Goal: Information Seeking & Learning: Learn about a topic

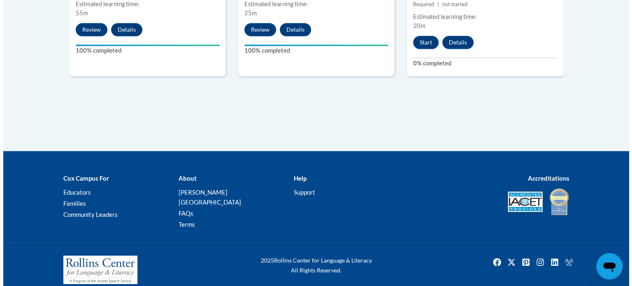
scroll to position [528, 0]
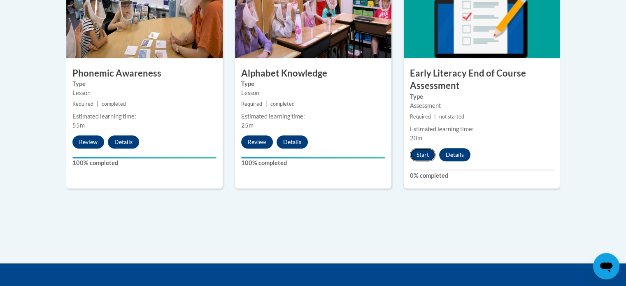
click at [421, 156] on button "Start" at bounding box center [423, 154] width 26 height 13
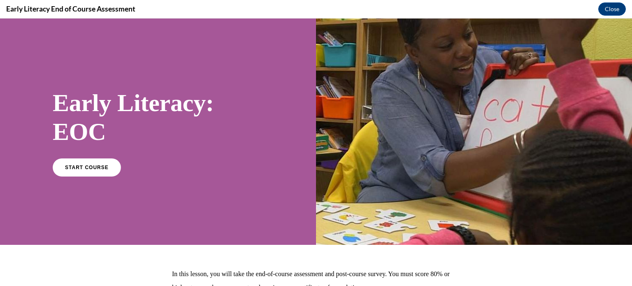
scroll to position [0, 0]
click at [95, 172] on link "START COURSE" at bounding box center [87, 167] width 72 height 19
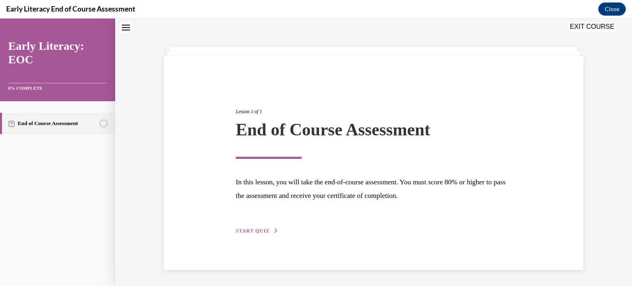
scroll to position [26, 0]
click at [248, 230] on span "START QUIZ" at bounding box center [253, 231] width 34 height 6
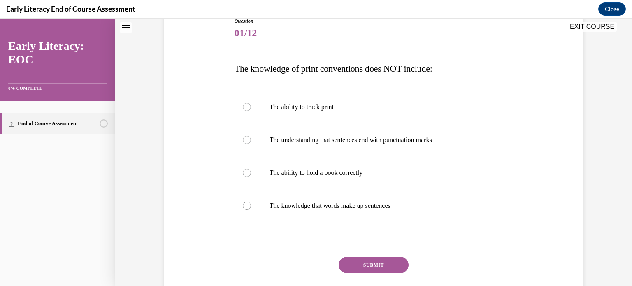
scroll to position [98, 0]
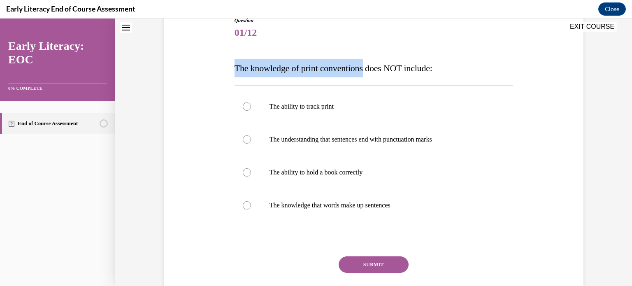
drag, startPoint x: 233, startPoint y: 67, endPoint x: 394, endPoint y: 69, distance: 160.4
click at [394, 69] on span "The knowledge of print conventions does NOT include:" at bounding box center [333, 68] width 198 height 10
click at [237, 77] on p "The knowledge of print conventions does NOT include:" at bounding box center [373, 68] width 279 height 18
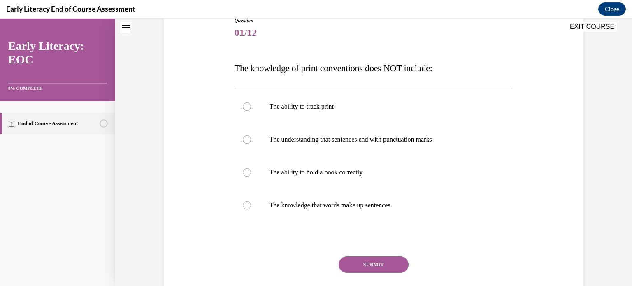
click at [234, 67] on span "The knowledge of print conventions does NOT include:" at bounding box center [333, 68] width 198 height 10
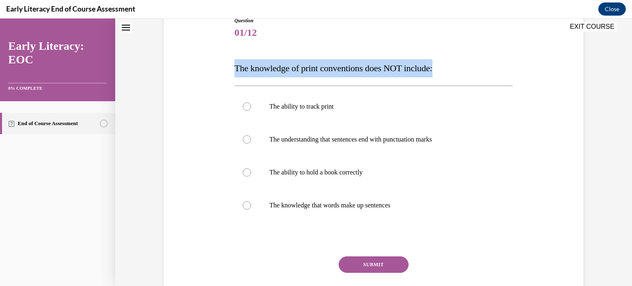
drag, startPoint x: 232, startPoint y: 67, endPoint x: 451, endPoint y: 52, distance: 219.4
click at [451, 52] on div "Question 01/12 The knowledge of print conventions does NOT include: The ability…" at bounding box center [373, 170] width 279 height 307
copy span "The knowledge of print conventions does NOT include:"
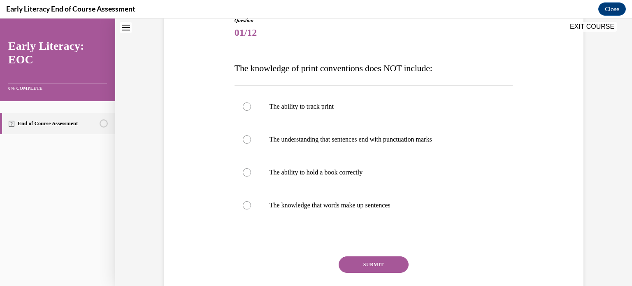
click at [589, 121] on div "Question 01/12 The knowledge of print conventions does NOT include: The ability…" at bounding box center [373, 143] width 517 height 393
click at [376, 212] on div at bounding box center [373, 205] width 279 height 33
click at [246, 163] on div at bounding box center [373, 172] width 279 height 33
click at [377, 263] on button "SUBMIT" at bounding box center [374, 264] width 70 height 16
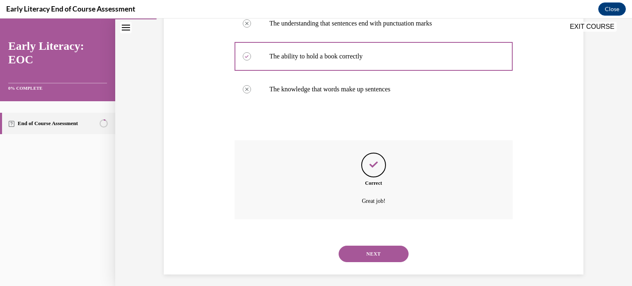
scroll to position [218, 0]
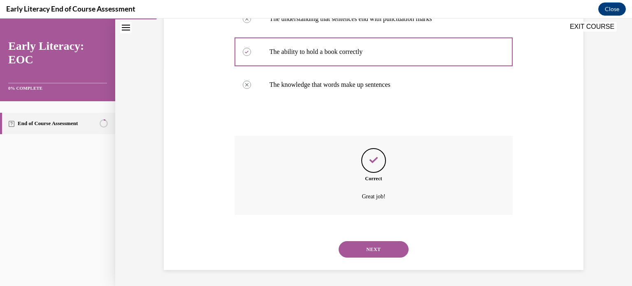
click at [367, 254] on button "NEXT" at bounding box center [374, 249] width 70 height 16
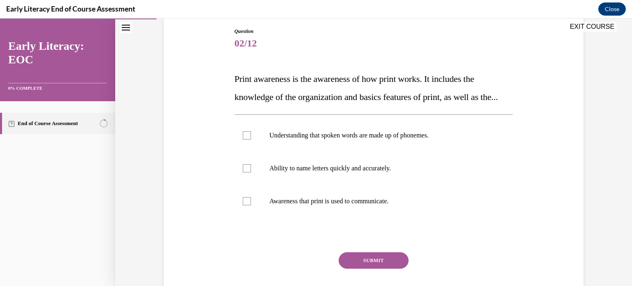
scroll to position [88, 0]
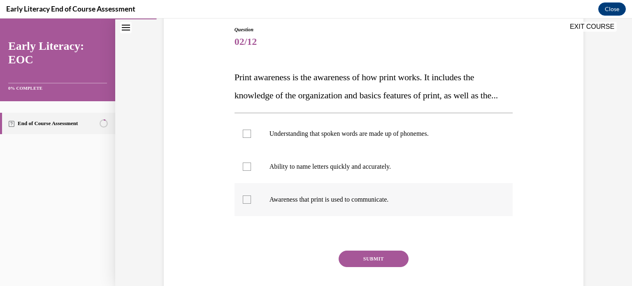
click at [375, 204] on p "Awareness that print is used to communicate." at bounding box center [380, 199] width 223 height 8
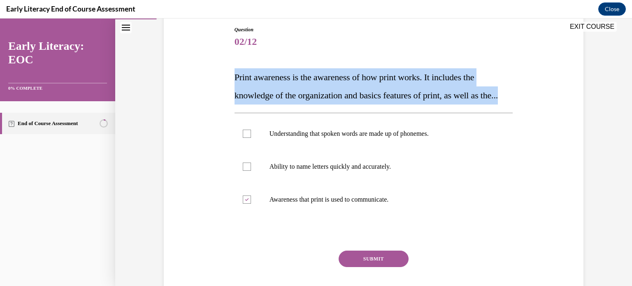
drag, startPoint x: 233, startPoint y: 77, endPoint x: 255, endPoint y: 114, distance: 43.2
click at [255, 104] on p "Print awareness is the awareness of how print works. It includes the knowledge …" at bounding box center [373, 86] width 279 height 36
copy span "Print awareness is the awareness of how print works. It includes the knowledge …"
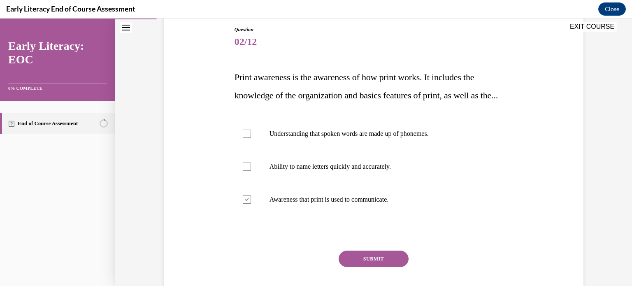
click at [610, 172] on div "Question 02/12 Print awareness is the awareness of how print works. It includes…" at bounding box center [373, 145] width 517 height 378
click at [381, 267] on button "SUBMIT" at bounding box center [374, 259] width 70 height 16
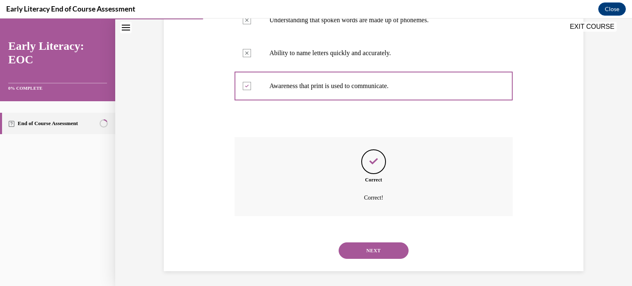
scroll to position [221, 0]
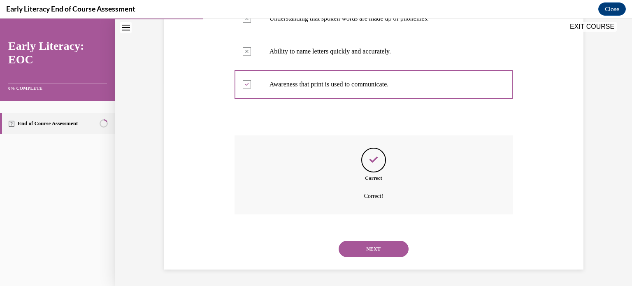
click at [374, 248] on button "NEXT" at bounding box center [374, 249] width 70 height 16
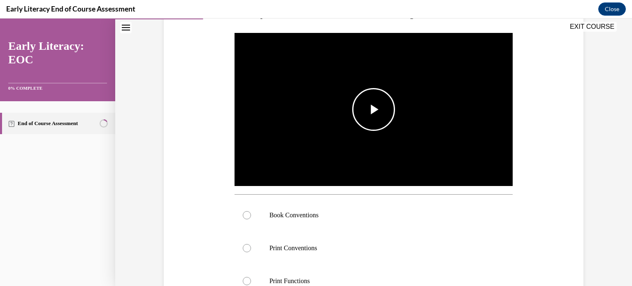
scroll to position [158, 0]
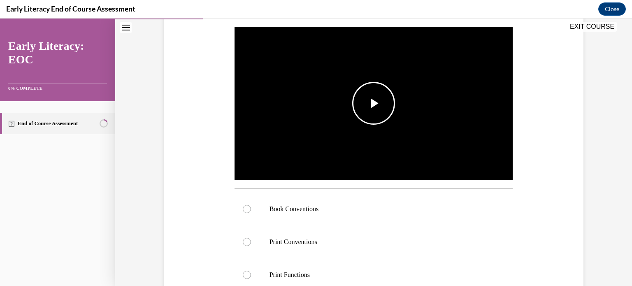
click at [374, 103] on span "Video player" at bounding box center [374, 103] width 0 height 0
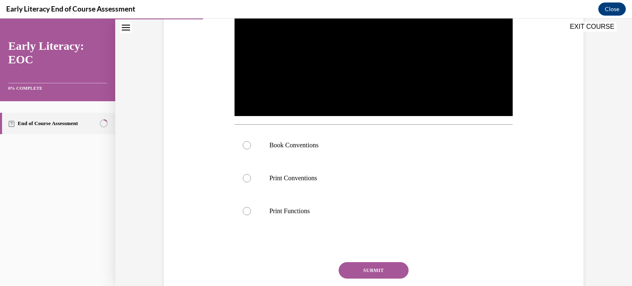
scroll to position [222, 0]
click at [274, 149] on div at bounding box center [373, 144] width 279 height 33
click at [369, 273] on button "SUBMIT" at bounding box center [374, 270] width 70 height 16
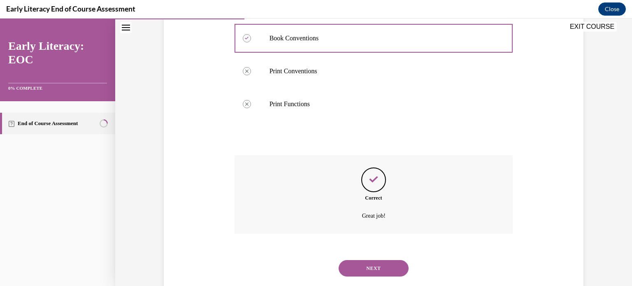
scroll to position [348, 0]
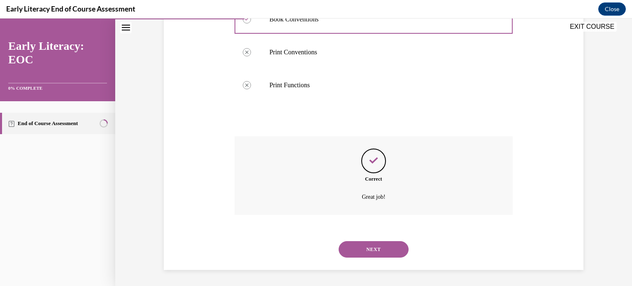
click at [373, 248] on button "NEXT" at bounding box center [374, 249] width 70 height 16
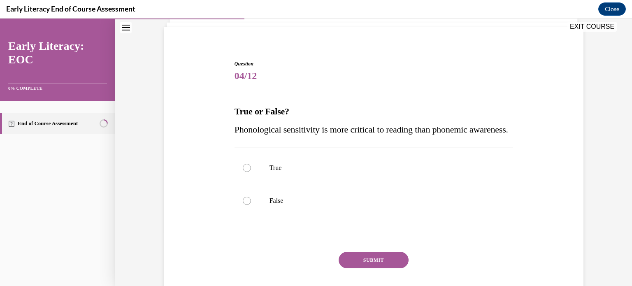
scroll to position [63, 0]
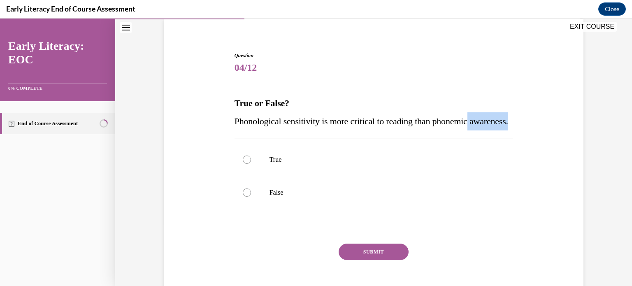
drag, startPoint x: 593, startPoint y: 123, endPoint x: 597, endPoint y: 131, distance: 8.7
click at [597, 131] on div "Question 04/12 True or False? Phonological sensitivity is more critical to read…" at bounding box center [373, 155] width 517 height 346
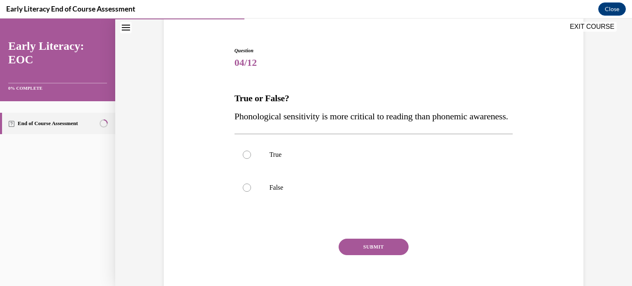
scroll to position [67, 0]
click at [234, 118] on span "Phonological sensitivity is more critical to reading than phonemic awareness." at bounding box center [371, 116] width 274 height 10
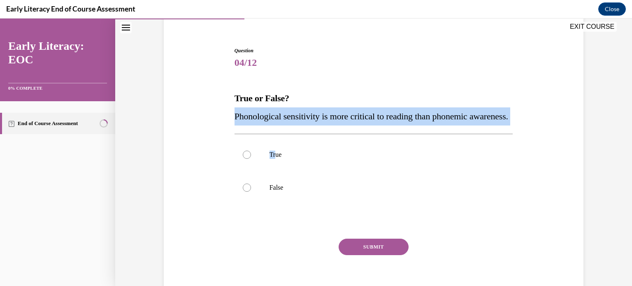
drag, startPoint x: 232, startPoint y: 114, endPoint x: 273, endPoint y: 150, distance: 54.6
click at [273, 150] on div "Question 04/12 True or False? Phonological sensitivity is more critical to read…" at bounding box center [373, 176] width 279 height 259
copy div "Phonological sensitivity is more critical to reading than phonemic awareness. Tr"
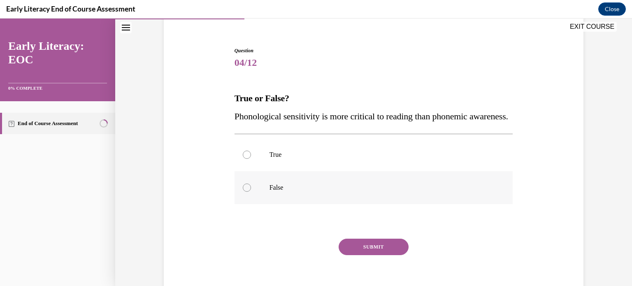
click at [246, 204] on div at bounding box center [373, 187] width 279 height 33
click at [380, 255] on button "SUBMIT" at bounding box center [374, 247] width 70 height 16
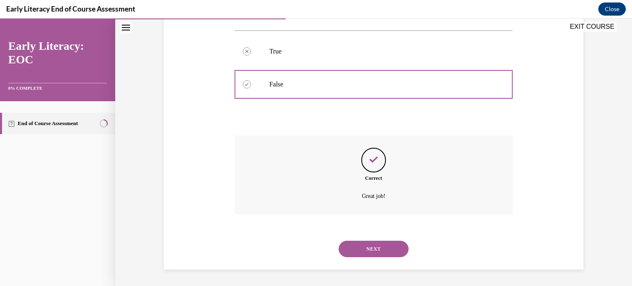
scroll to position [188, 0]
click at [373, 247] on button "NEXT" at bounding box center [374, 249] width 70 height 16
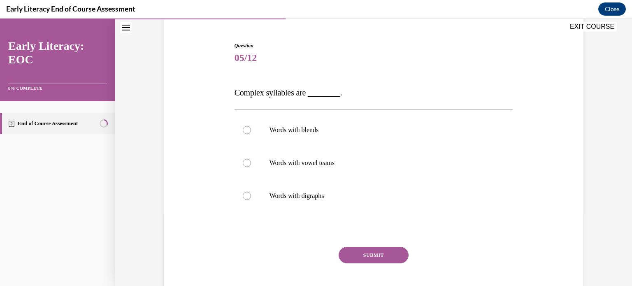
scroll to position [72, 0]
click at [307, 195] on p "Words with digraphs" at bounding box center [380, 196] width 223 height 8
click at [373, 255] on button "SUBMIT" at bounding box center [374, 255] width 70 height 16
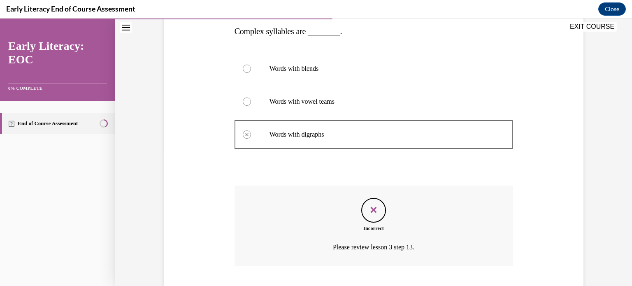
scroll to position [122, 0]
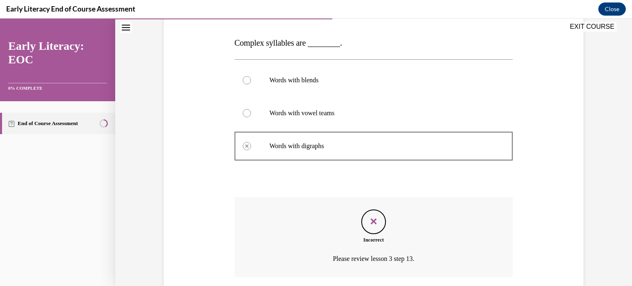
click at [286, 113] on p "Words with vowel teams" at bounding box center [380, 113] width 223 height 8
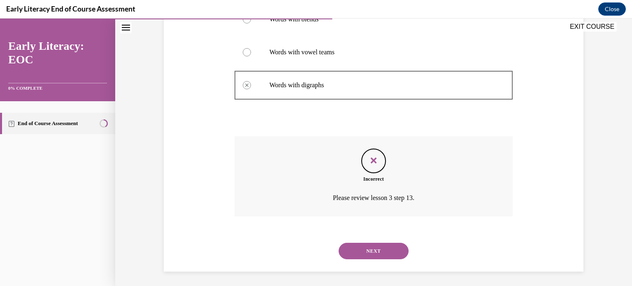
scroll to position [184, 0]
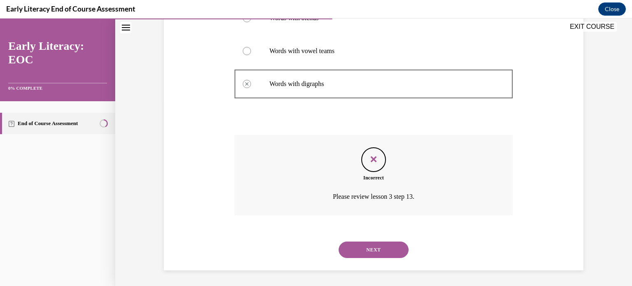
click at [381, 250] on button "NEXT" at bounding box center [374, 249] width 70 height 16
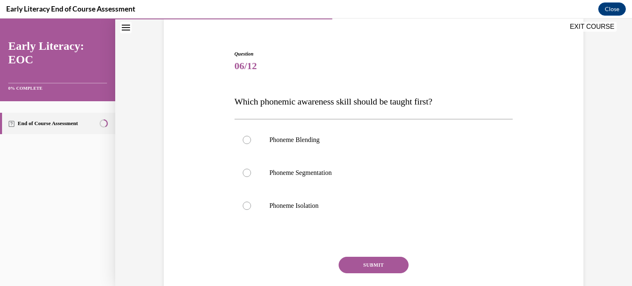
scroll to position [69, 0]
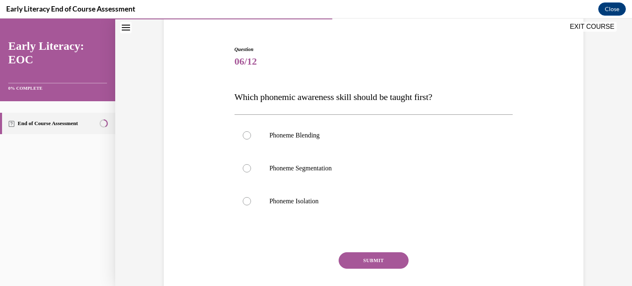
click at [232, 97] on div "Question 06/12 Which phonemic awareness skill should be taught first? Phoneme B…" at bounding box center [373, 176] width 283 height 286
drag, startPoint x: 231, startPoint y: 97, endPoint x: 247, endPoint y: 97, distance: 16.0
click at [236, 97] on span "Which phonemic awareness skill should be taught first?" at bounding box center [333, 97] width 198 height 10
click at [232, 98] on div "Question 06/12 Which phonemic awareness skill should be taught first? Phoneme B…" at bounding box center [373, 176] width 283 height 286
drag, startPoint x: 233, startPoint y: 96, endPoint x: 302, endPoint y: 94, distance: 68.3
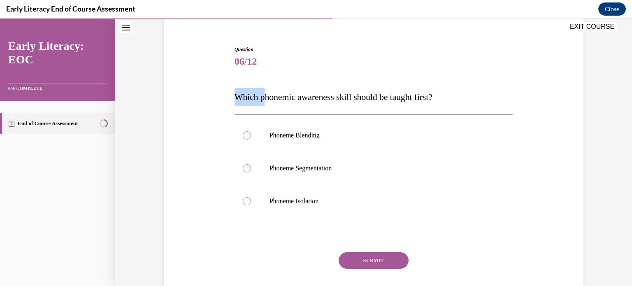
click at [274, 94] on span "Which phonemic awareness skill should be taught first?" at bounding box center [333, 97] width 198 height 10
click at [232, 94] on div "Question 06/12 Which phonemic awareness skill should be taught first? Phoneme B…" at bounding box center [373, 176] width 283 height 286
drag, startPoint x: 232, startPoint y: 95, endPoint x: 401, endPoint y: 88, distance: 169.2
click at [381, 87] on div "Question 06/12 Which phonemic awareness skill should be taught first? Phoneme B…" at bounding box center [373, 183] width 279 height 274
click at [223, 94] on div "Question 06/12 Which phonemic awareness skill should be taught first? Phoneme B…" at bounding box center [374, 170] width 424 height 299
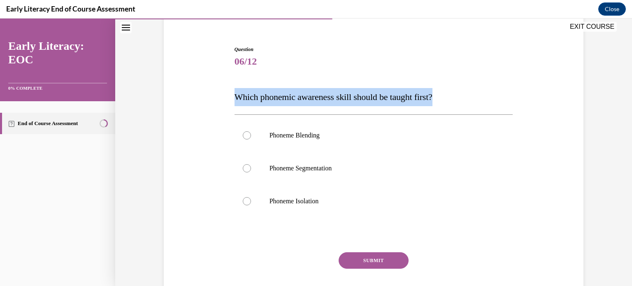
drag, startPoint x: 231, startPoint y: 98, endPoint x: 456, endPoint y: 91, distance: 224.7
click at [456, 91] on p "Which phonemic awareness skill should be taught first?" at bounding box center [373, 97] width 279 height 18
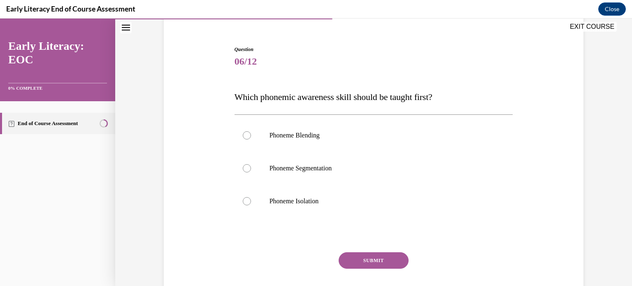
click at [234, 97] on span "Which phonemic awareness skill should be taught first?" at bounding box center [333, 97] width 198 height 10
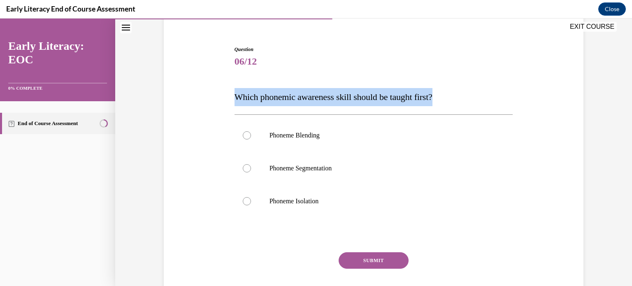
drag, startPoint x: 231, startPoint y: 97, endPoint x: 447, endPoint y: 84, distance: 216.4
click at [447, 84] on div "Question 06/12 Which phonemic awareness skill should be taught first? Phoneme B…" at bounding box center [373, 183] width 279 height 274
copy span "Which phonemic awareness skill should be taught first?"
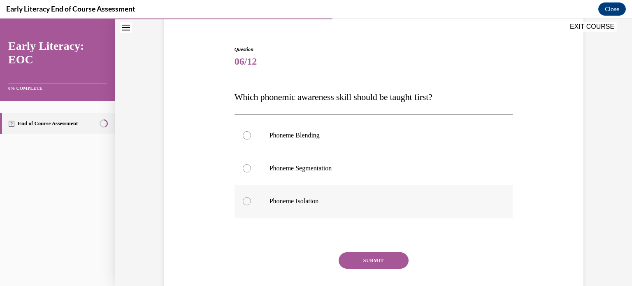
click at [284, 194] on div at bounding box center [373, 201] width 279 height 33
click at [372, 255] on button "SUBMIT" at bounding box center [374, 260] width 70 height 16
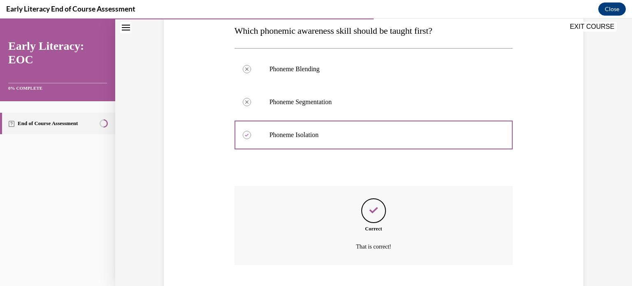
scroll to position [185, 0]
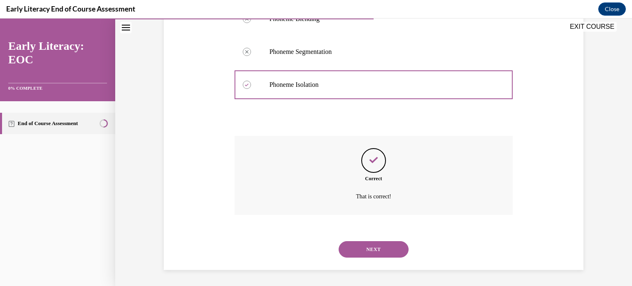
click at [374, 251] on button "NEXT" at bounding box center [374, 249] width 70 height 16
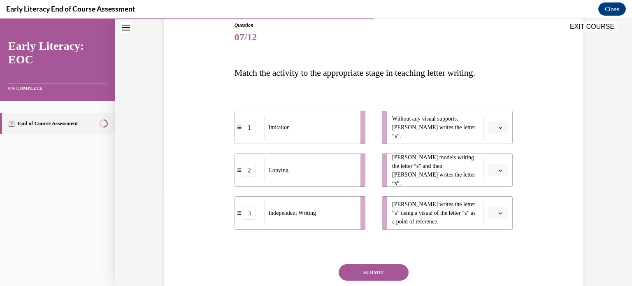
scroll to position [92, 0]
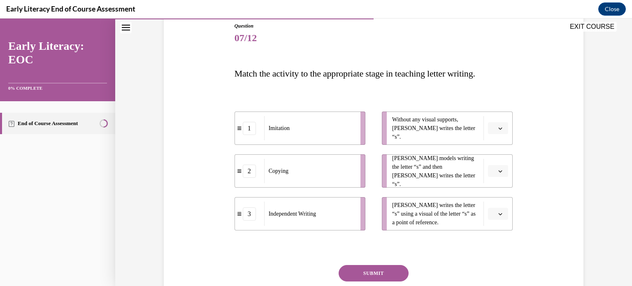
click at [321, 216] on div "Independent Writing" at bounding box center [309, 214] width 91 height 24
click at [458, 130] on span "Without any visual supports, Tina writes the letter “s”." at bounding box center [435, 128] width 87 height 26
click at [499, 130] on span "button" at bounding box center [500, 128] width 6 height 6
click at [493, 193] on span "3" at bounding box center [491, 195] width 3 height 7
click at [505, 176] on li "Mr. Brown models writing the letter “s” and then Tina writes the letter “s”." at bounding box center [447, 170] width 131 height 33
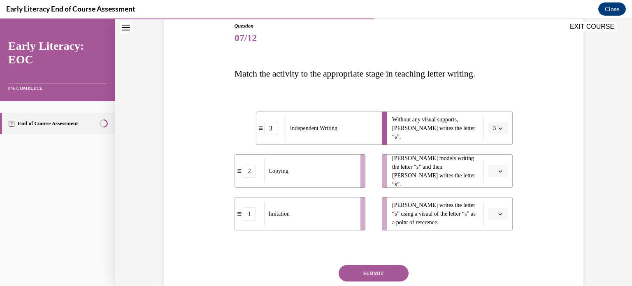
click at [499, 169] on icon "button" at bounding box center [500, 171] width 4 height 4
click at [497, 224] on div "2" at bounding box center [494, 222] width 21 height 16
click at [499, 212] on icon "button" at bounding box center [500, 214] width 4 height 4
click at [495, 161] on div "1" at bounding box center [494, 162] width 21 height 16
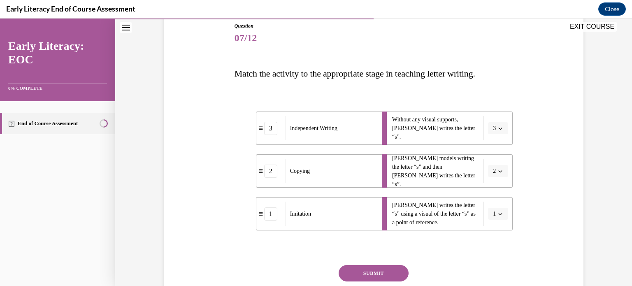
click at [377, 274] on button "SUBMIT" at bounding box center [374, 273] width 70 height 16
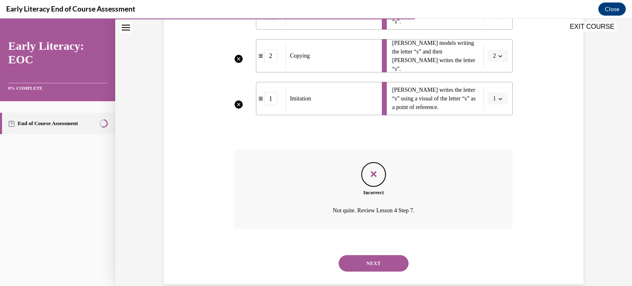
scroll to position [203, 0]
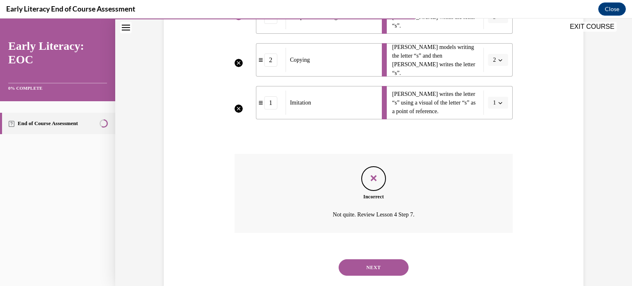
click at [383, 263] on button "NEXT" at bounding box center [374, 267] width 70 height 16
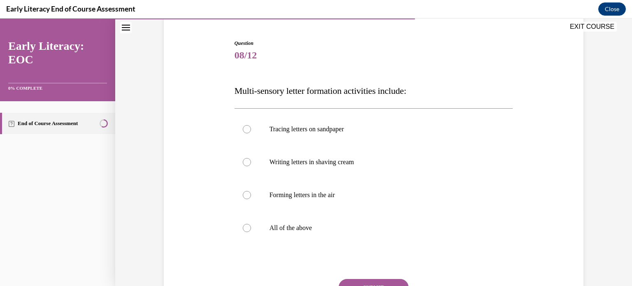
scroll to position [75, 0]
click at [260, 226] on div at bounding box center [373, 227] width 279 height 33
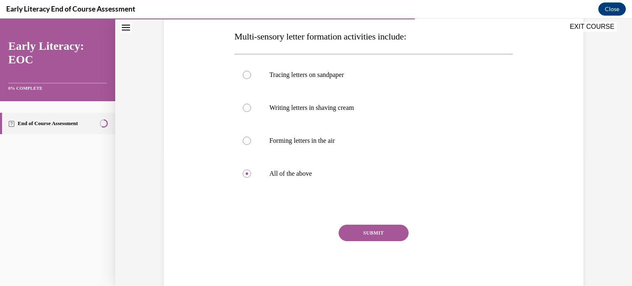
click at [385, 230] on button "SUBMIT" at bounding box center [374, 233] width 70 height 16
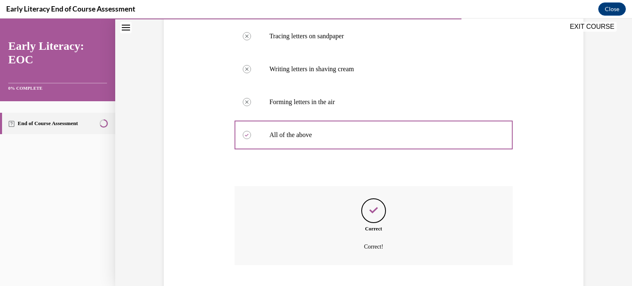
scroll to position [218, 0]
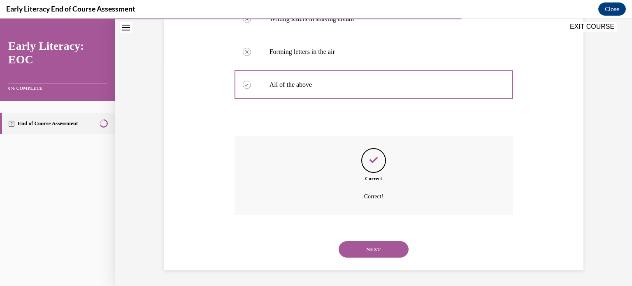
click at [382, 248] on button "NEXT" at bounding box center [374, 249] width 70 height 16
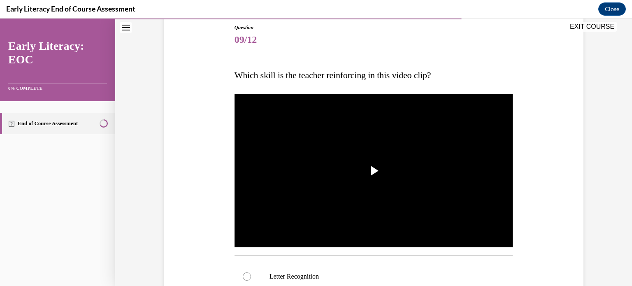
scroll to position [91, 0]
click at [373, 195] on img "Video player" at bounding box center [373, 171] width 279 height 157
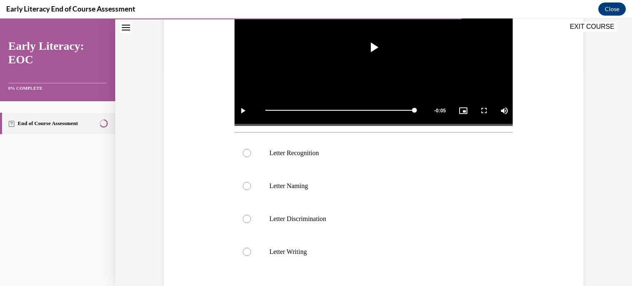
scroll to position [215, 0]
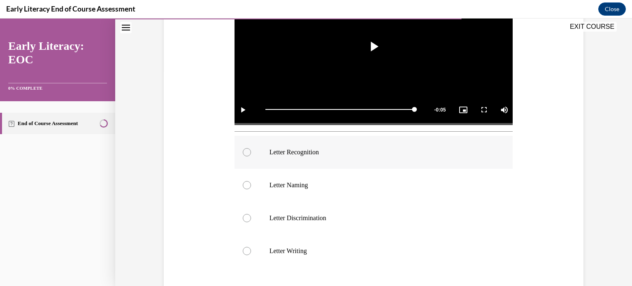
click at [307, 148] on p "Letter Recognition" at bounding box center [380, 152] width 223 height 8
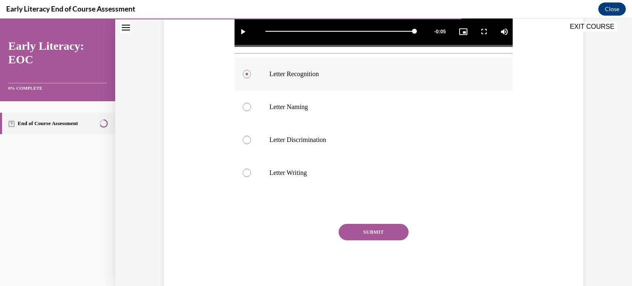
scroll to position [294, 0]
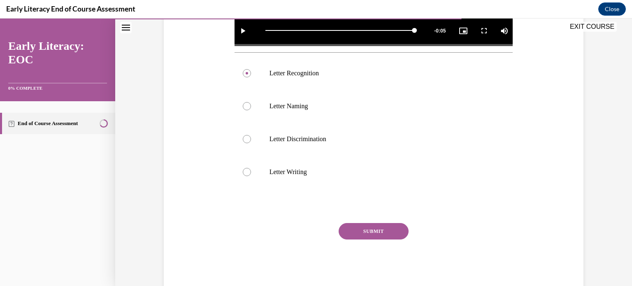
click at [367, 229] on button "SUBMIT" at bounding box center [374, 231] width 70 height 16
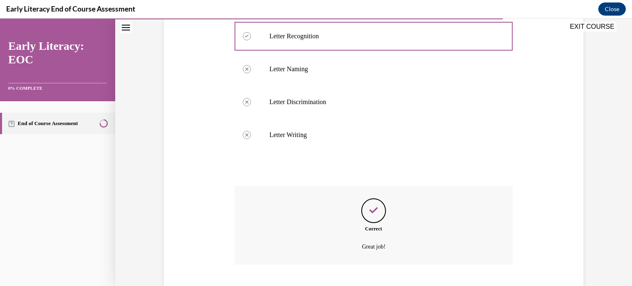
scroll to position [381, 0]
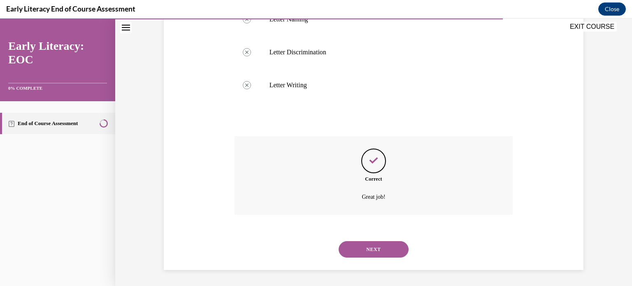
click at [372, 248] on button "NEXT" at bounding box center [374, 249] width 70 height 16
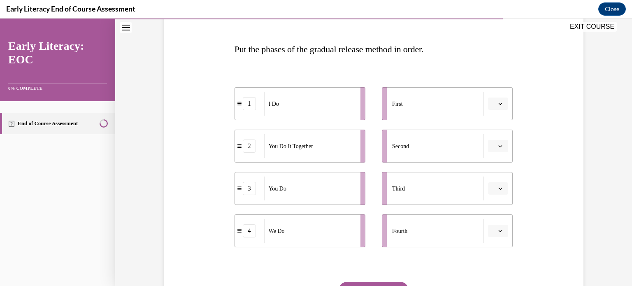
scroll to position [116, 0]
click at [293, 114] on div "I Do" at bounding box center [309, 104] width 91 height 24
click at [499, 98] on button "button" at bounding box center [498, 104] width 20 height 12
click at [493, 137] on span "1" at bounding box center [491, 138] width 3 height 7
click at [499, 148] on span "button" at bounding box center [500, 147] width 6 height 6
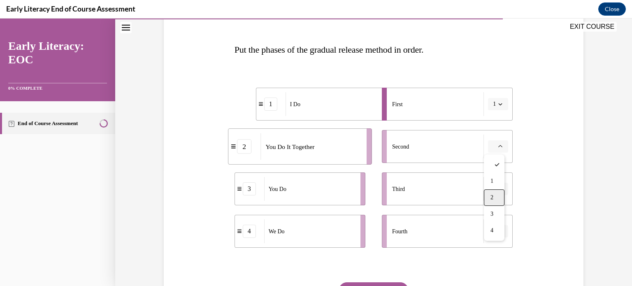
click at [495, 194] on div "2" at bounding box center [494, 197] width 21 height 16
click at [495, 151] on button "2" at bounding box center [498, 146] width 20 height 12
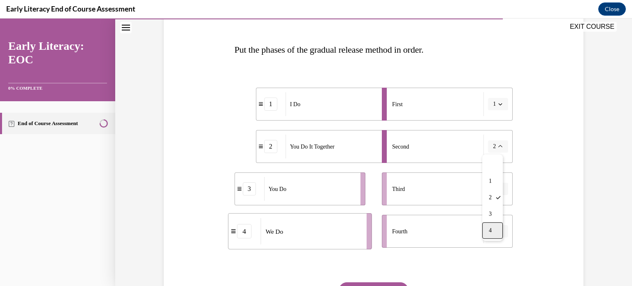
click at [494, 232] on div "4" at bounding box center [492, 230] width 21 height 16
click at [499, 189] on span "button" at bounding box center [500, 189] width 6 height 6
click at [493, 240] on span "2" at bounding box center [491, 240] width 3 height 7
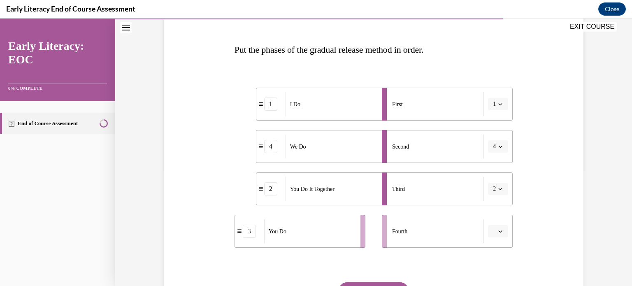
click at [499, 232] on icon "button" at bounding box center [500, 231] width 4 height 4
click at [496, 201] on div "3" at bounding box center [494, 196] width 21 height 16
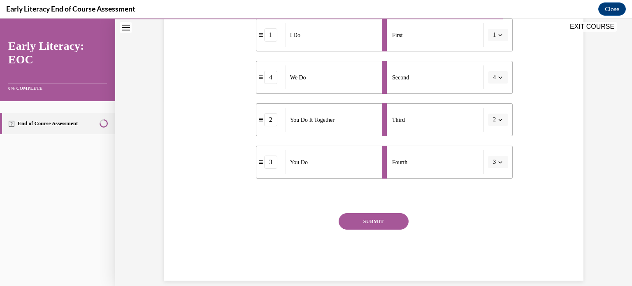
click at [379, 228] on button "SUBMIT" at bounding box center [374, 221] width 70 height 16
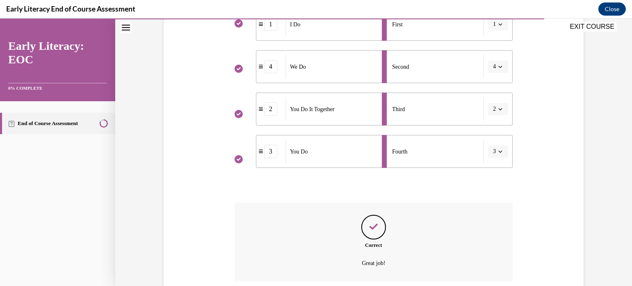
scroll to position [262, 0]
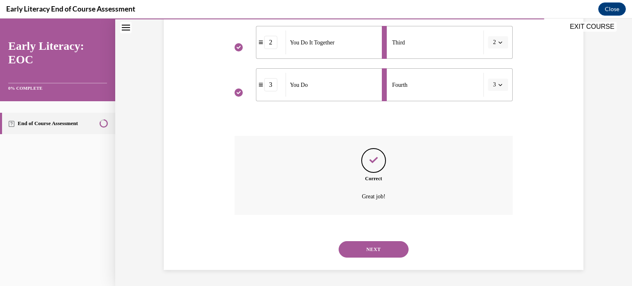
click at [390, 248] on button "NEXT" at bounding box center [374, 249] width 70 height 16
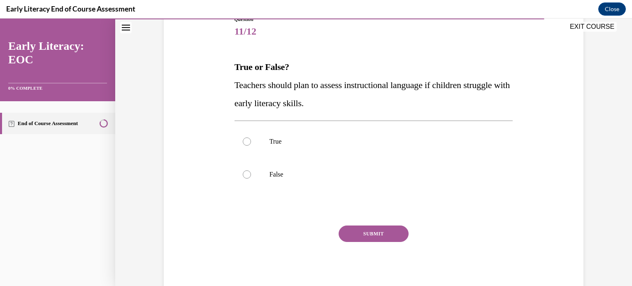
scroll to position [100, 0]
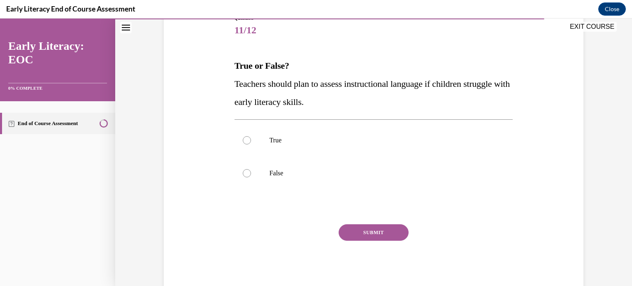
click at [234, 84] on span "Teachers should plan to assess instructional language if children struggle with…" at bounding box center [371, 93] width 275 height 28
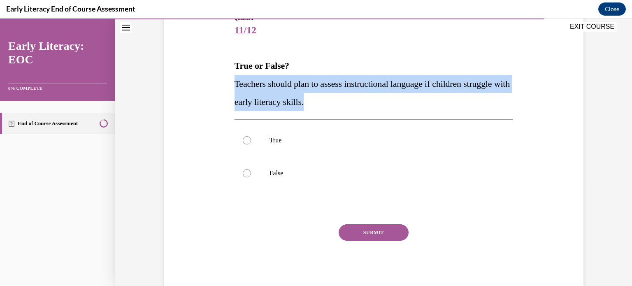
drag, startPoint x: 233, startPoint y: 84, endPoint x: 331, endPoint y: 103, distance: 100.1
click at [331, 103] on p "Teachers should plan to assess instructional language if children struggle with…" at bounding box center [373, 93] width 279 height 36
copy span "Teachers should plan to assess instructional language if children struggle with…"
click at [413, 111] on p "Teachers should plan to assess instructional language if children struggle with…" at bounding box center [373, 93] width 279 height 36
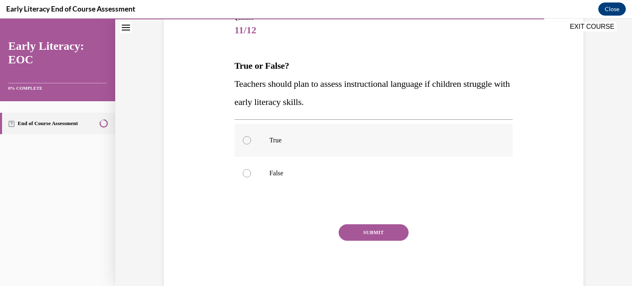
click at [281, 147] on div at bounding box center [373, 140] width 279 height 33
click at [373, 235] on button "SUBMIT" at bounding box center [374, 232] width 70 height 16
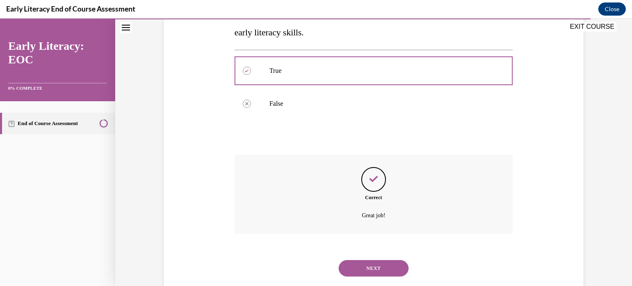
scroll to position [188, 0]
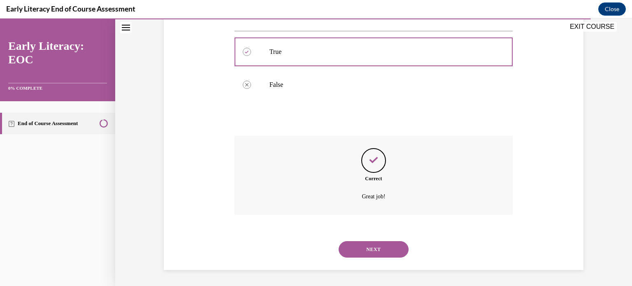
click at [379, 251] on button "NEXT" at bounding box center [374, 249] width 70 height 16
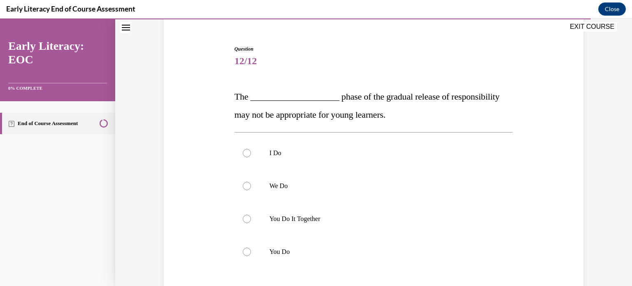
scroll to position [69, 0]
click at [234, 95] on span "The ____________________ phase of the gradual release of responsibility may not…" at bounding box center [366, 105] width 265 height 28
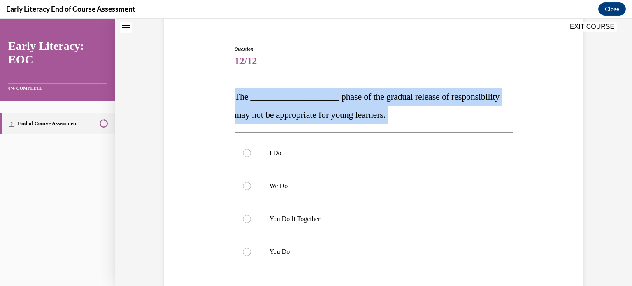
drag, startPoint x: 233, startPoint y: 95, endPoint x: 387, endPoint y: 114, distance: 154.6
click at [387, 114] on p "The ____________________ phase of the gradual release of responsibility may not…" at bounding box center [373, 106] width 279 height 36
copy div "The ____________________ phase of the gradual release of responsibility may not…"
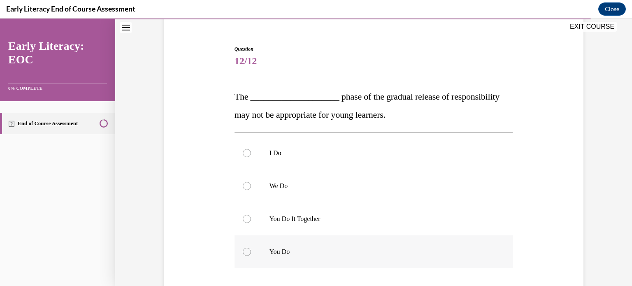
click at [286, 248] on p "You Do" at bounding box center [380, 252] width 223 height 8
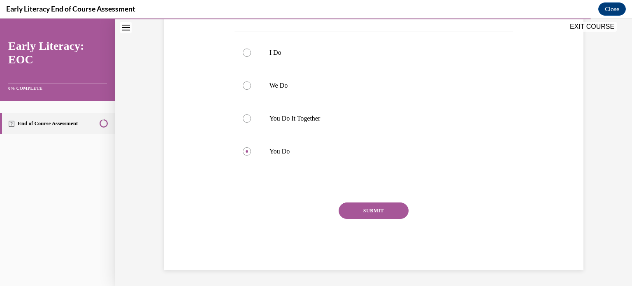
click at [389, 211] on button "SUBMIT" at bounding box center [374, 210] width 70 height 16
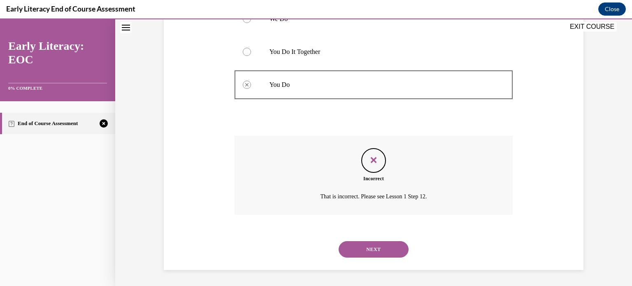
scroll to position [231, 0]
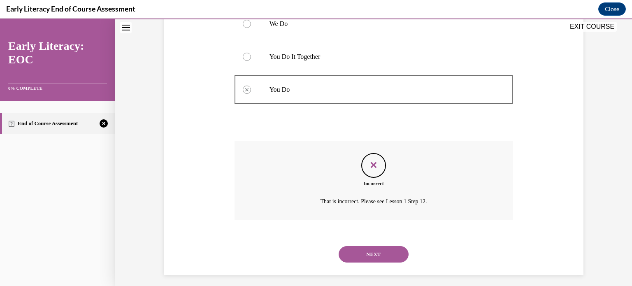
click at [369, 264] on div "NEXT" at bounding box center [373, 254] width 279 height 33
click at [379, 255] on button "NEXT" at bounding box center [374, 254] width 70 height 16
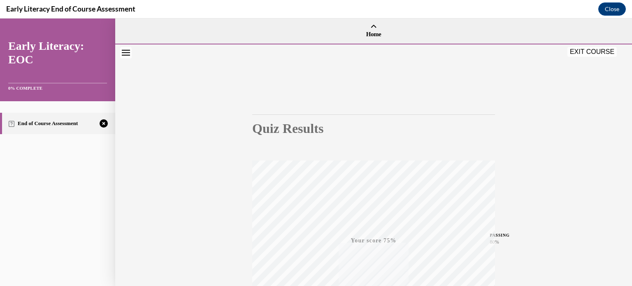
scroll to position [154, 0]
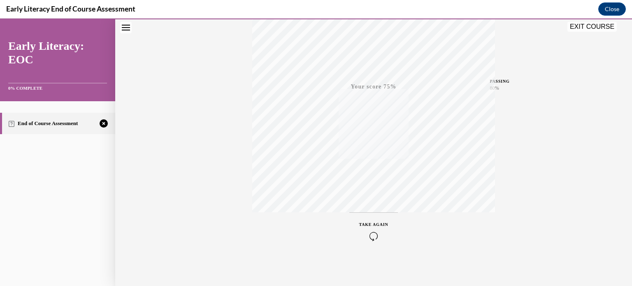
click at [374, 232] on icon "button" at bounding box center [373, 236] width 29 height 9
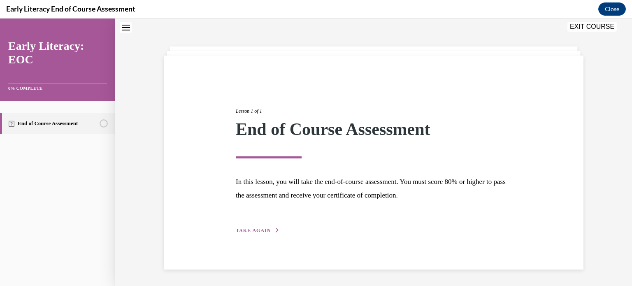
click at [248, 226] on div "Lesson 1 of 1 End of Course Assessment In this lesson, you will take the end-of…" at bounding box center [374, 161] width 288 height 146
click at [263, 230] on span "TAKE AGAIN" at bounding box center [253, 231] width 35 height 6
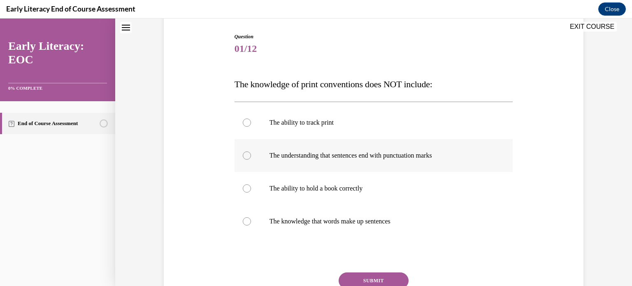
scroll to position [82, 0]
click at [322, 190] on p "The ability to hold a book correctly" at bounding box center [380, 187] width 223 height 8
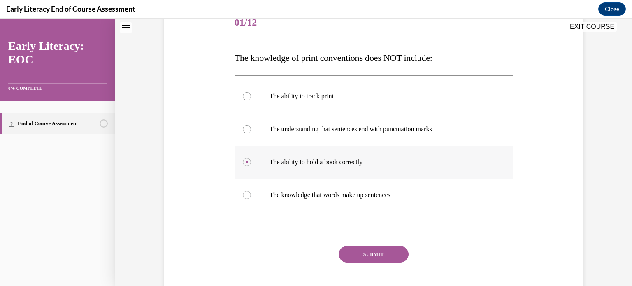
scroll to position [109, 0]
click at [377, 253] on button "SUBMIT" at bounding box center [374, 253] width 70 height 16
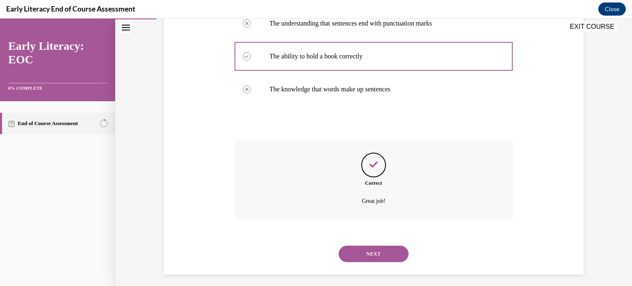
scroll to position [218, 0]
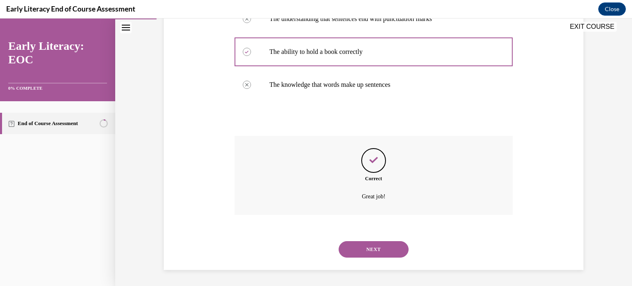
click at [380, 251] on button "NEXT" at bounding box center [374, 249] width 70 height 16
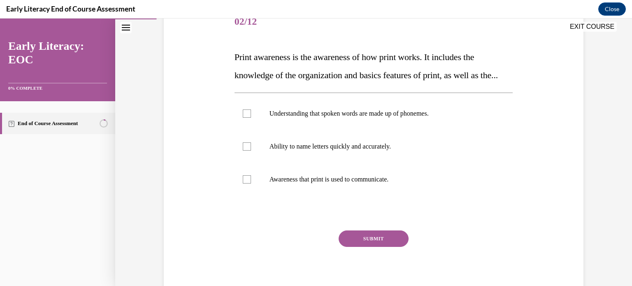
scroll to position [102, 0]
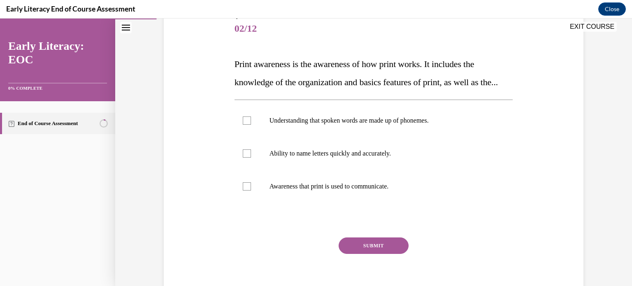
click at [234, 63] on span "Print awareness is the awareness of how print works. It includes the knowledge …" at bounding box center [365, 73] width 263 height 28
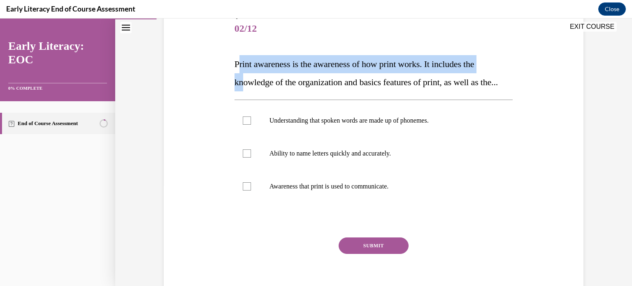
drag, startPoint x: 237, startPoint y: 67, endPoint x: 242, endPoint y: 77, distance: 10.9
click at [242, 77] on span "Print awareness is the awareness of how print works. It includes the knowledge …" at bounding box center [365, 73] width 263 height 28
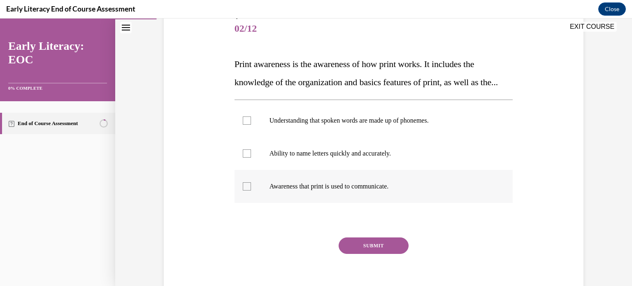
click at [302, 190] on p "Awareness that print is used to communicate." at bounding box center [380, 186] width 223 height 8
click at [374, 254] on button "SUBMIT" at bounding box center [374, 245] width 70 height 16
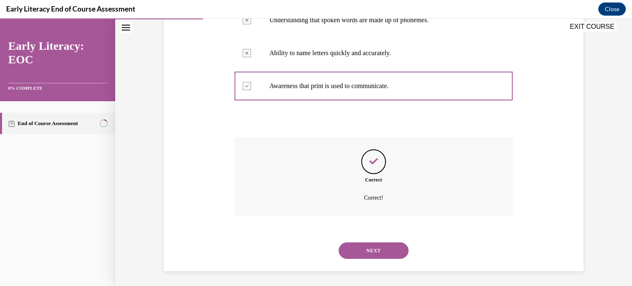
scroll to position [221, 0]
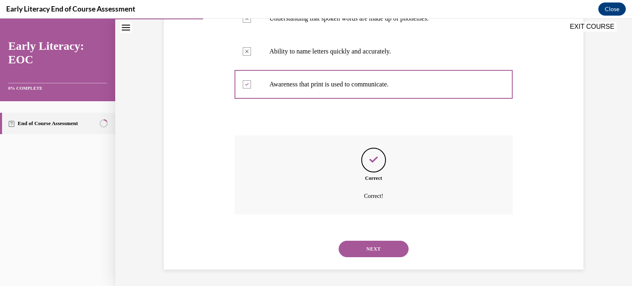
click at [367, 252] on button "NEXT" at bounding box center [374, 249] width 70 height 16
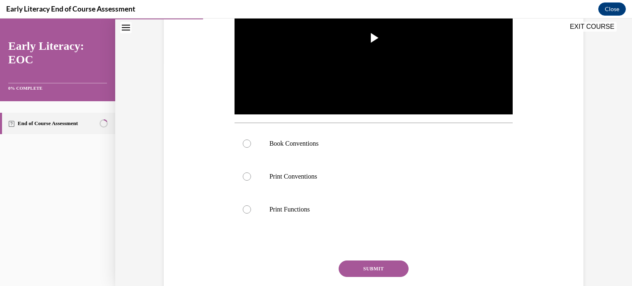
scroll to position [224, 0]
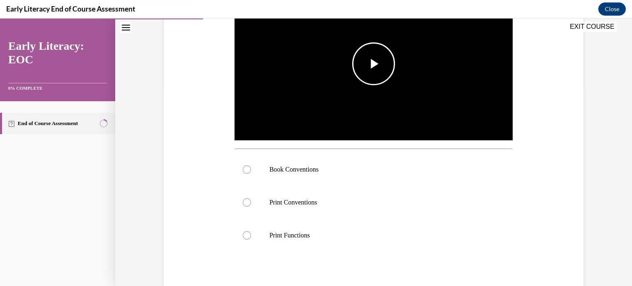
click at [374, 64] on span "Video player" at bounding box center [374, 64] width 0 height 0
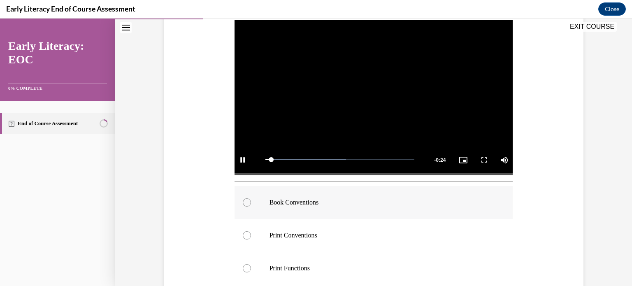
click at [274, 200] on p "Book Conventions" at bounding box center [380, 202] width 223 height 8
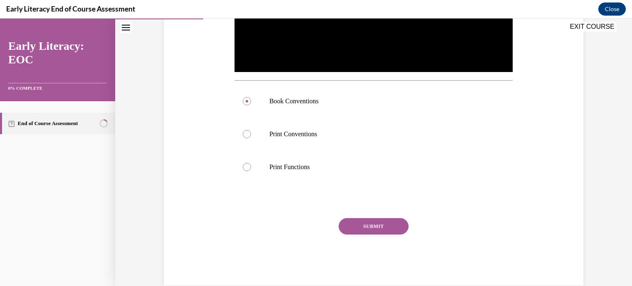
click at [369, 223] on button "SUBMIT" at bounding box center [374, 226] width 70 height 16
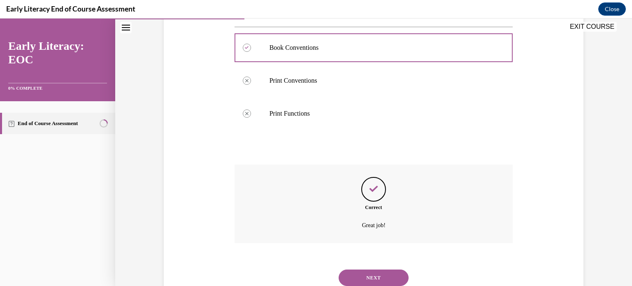
scroll to position [348, 0]
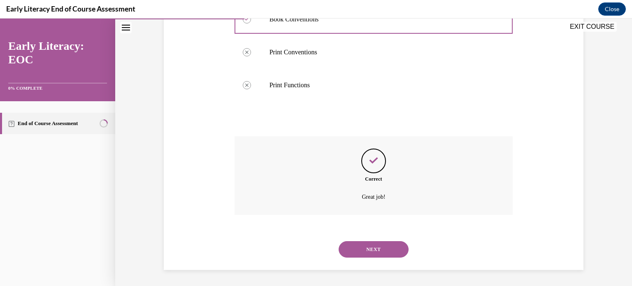
click at [369, 253] on button "NEXT" at bounding box center [374, 249] width 70 height 16
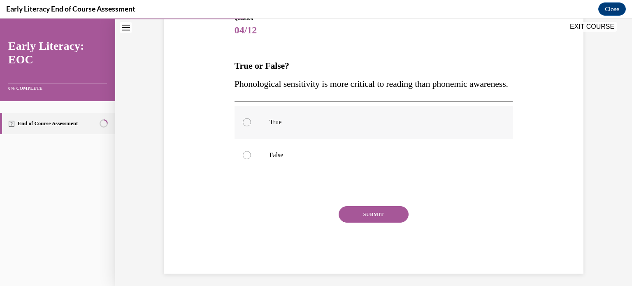
scroll to position [97, 0]
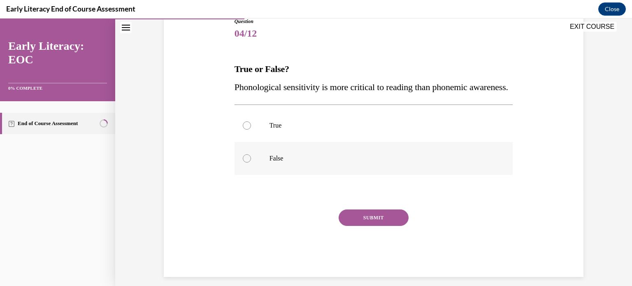
click at [262, 167] on div at bounding box center [373, 158] width 279 height 33
click at [388, 226] on button "SUBMIT" at bounding box center [374, 217] width 70 height 16
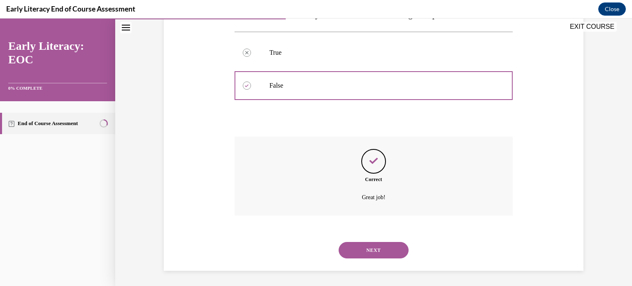
scroll to position [188, 0]
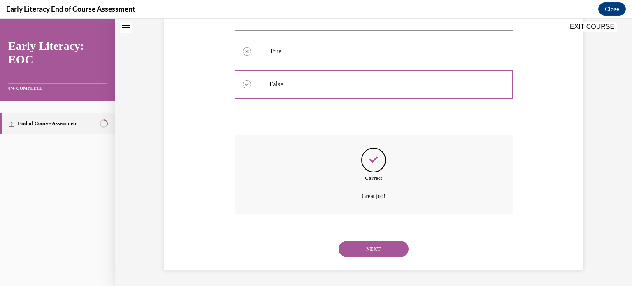
click at [377, 252] on button "NEXT" at bounding box center [374, 249] width 70 height 16
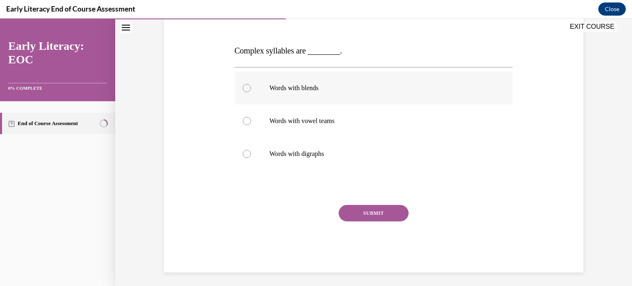
scroll to position [114, 0]
click at [313, 154] on p "Words with digraphs" at bounding box center [380, 154] width 223 height 8
click at [381, 213] on button "SUBMIT" at bounding box center [374, 213] width 70 height 16
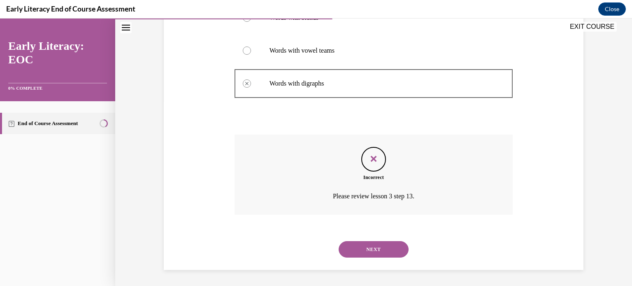
scroll to position [123, 0]
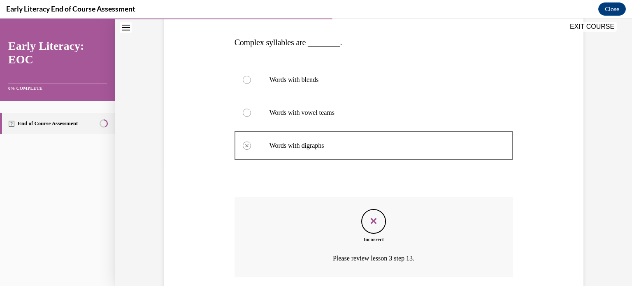
click at [251, 111] on div at bounding box center [373, 112] width 279 height 33
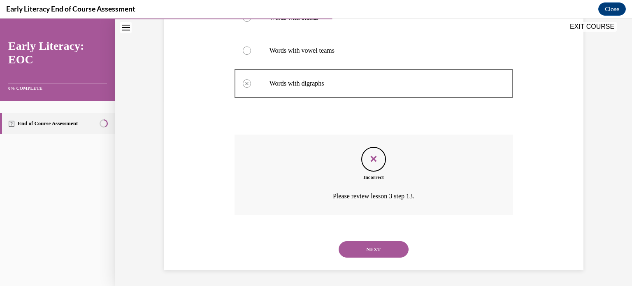
click at [383, 246] on button "NEXT" at bounding box center [374, 249] width 70 height 16
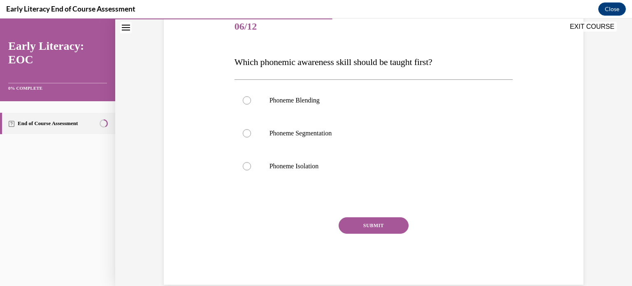
scroll to position [102, 0]
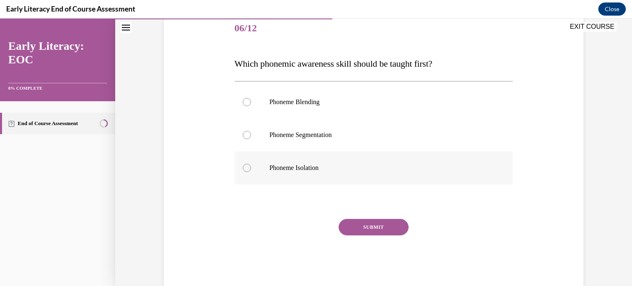
click at [259, 167] on div at bounding box center [373, 167] width 279 height 33
click at [395, 233] on button "SUBMIT" at bounding box center [374, 227] width 70 height 16
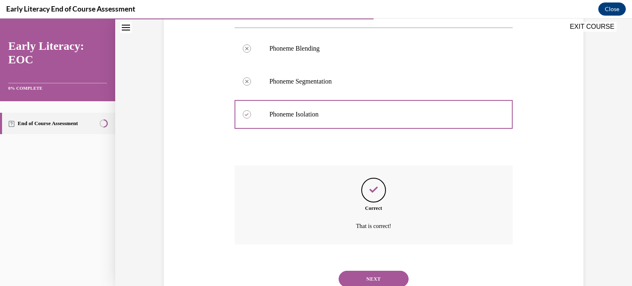
scroll to position [185, 0]
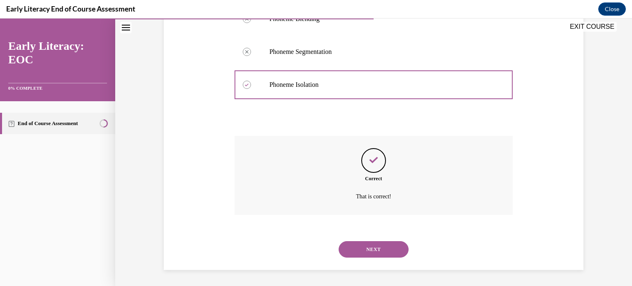
click at [374, 248] on button "NEXT" at bounding box center [374, 249] width 70 height 16
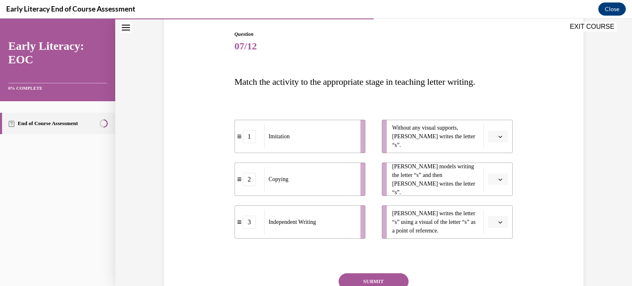
scroll to position [85, 0]
click at [501, 137] on button "button" at bounding box center [498, 135] width 20 height 12
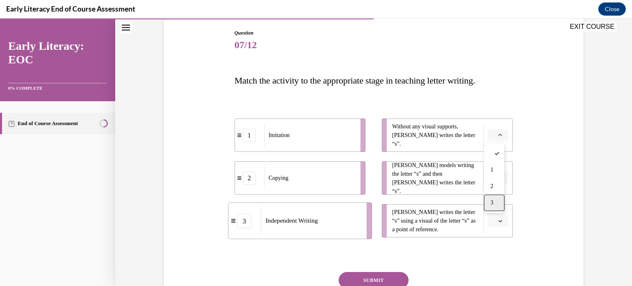
click at [491, 202] on span "3" at bounding box center [491, 203] width 3 height 7
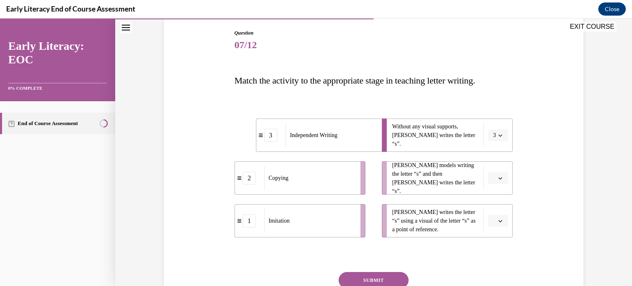
click at [269, 139] on div "3" at bounding box center [270, 135] width 13 height 13
click at [288, 188] on div "Copying" at bounding box center [309, 178] width 91 height 24
click at [235, 181] on div "2" at bounding box center [249, 178] width 29 height 13
click at [286, 178] on span "Copying" at bounding box center [279, 178] width 20 height 9
click at [498, 181] on button "button" at bounding box center [498, 178] width 20 height 12
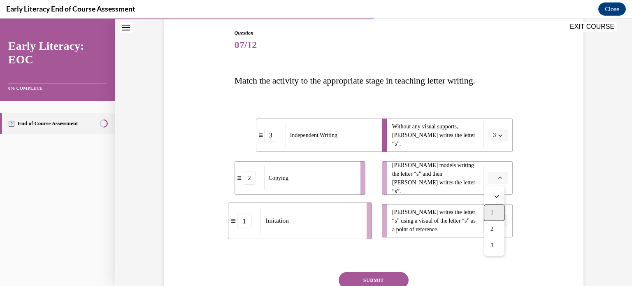
click at [491, 216] on div "1" at bounding box center [494, 212] width 21 height 16
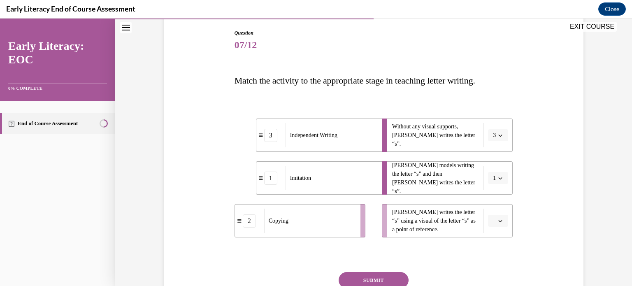
click at [495, 223] on button "button" at bounding box center [498, 221] width 20 height 12
click at [494, 184] on div "2" at bounding box center [494, 186] width 21 height 16
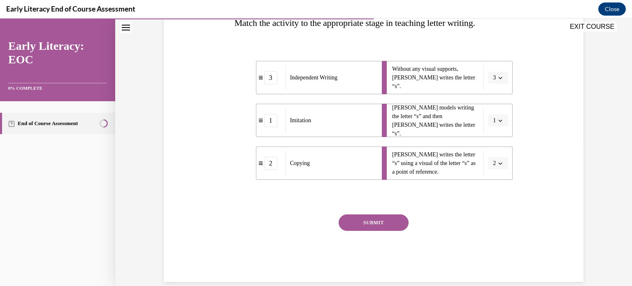
click at [374, 221] on button "SUBMIT" at bounding box center [374, 222] width 70 height 16
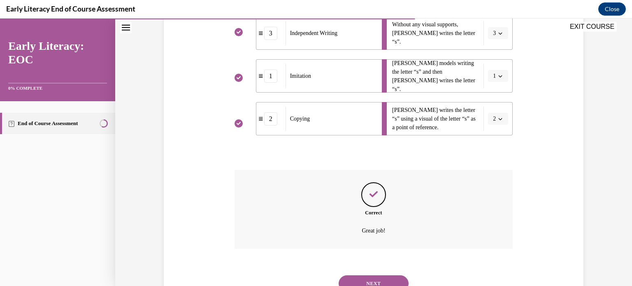
scroll to position [221, 0]
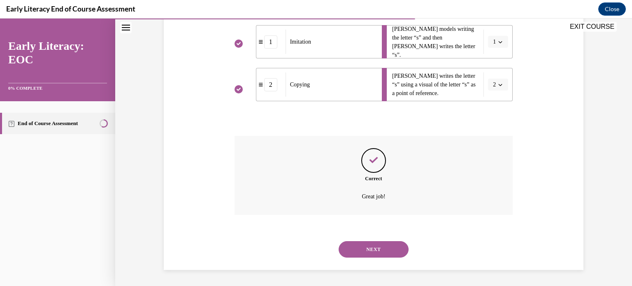
click at [381, 251] on button "NEXT" at bounding box center [374, 249] width 70 height 16
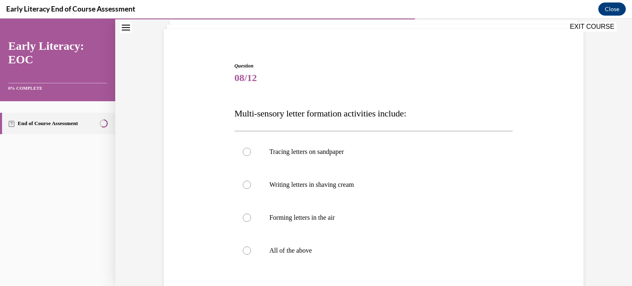
scroll to position [53, 0]
click at [294, 243] on div at bounding box center [373, 250] width 279 height 33
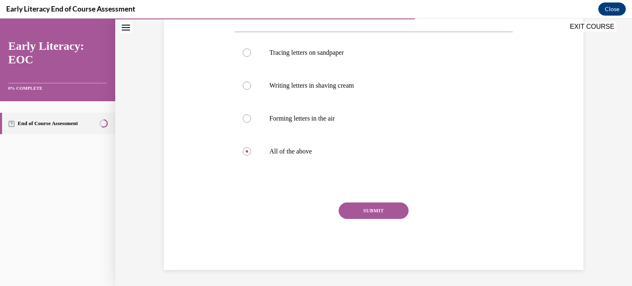
click at [387, 214] on button "SUBMIT" at bounding box center [374, 210] width 70 height 16
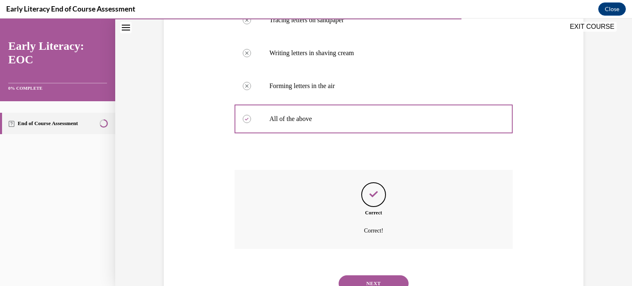
scroll to position [218, 0]
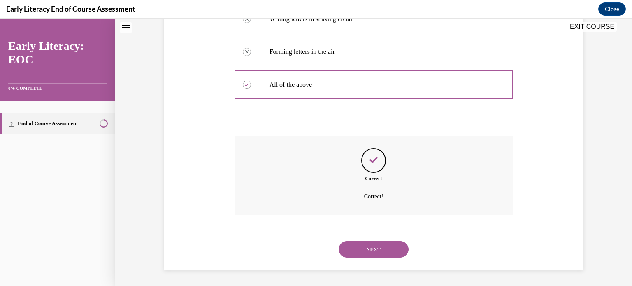
click at [372, 247] on button "NEXT" at bounding box center [374, 249] width 70 height 16
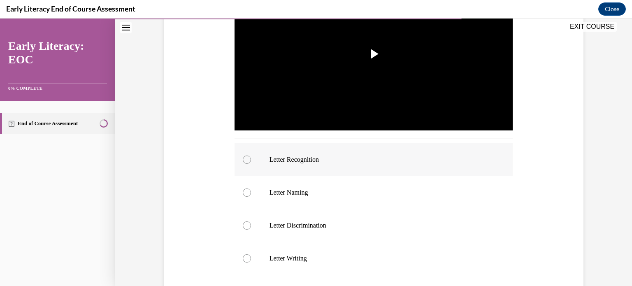
scroll to position [207, 0]
click at [297, 162] on p "Letter Recognition" at bounding box center [380, 160] width 223 height 8
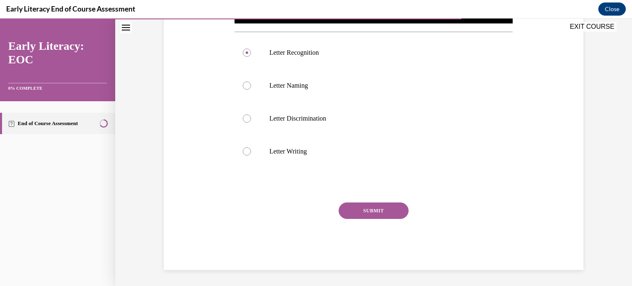
click at [382, 209] on button "SUBMIT" at bounding box center [374, 210] width 70 height 16
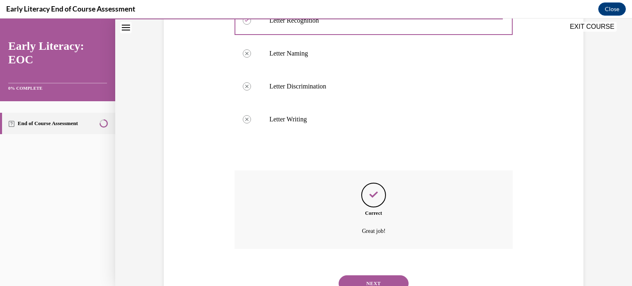
scroll to position [381, 0]
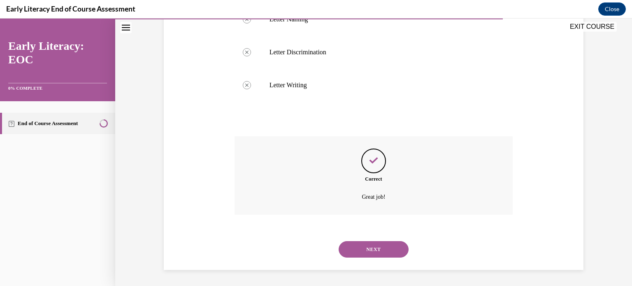
click at [376, 247] on button "NEXT" at bounding box center [374, 249] width 70 height 16
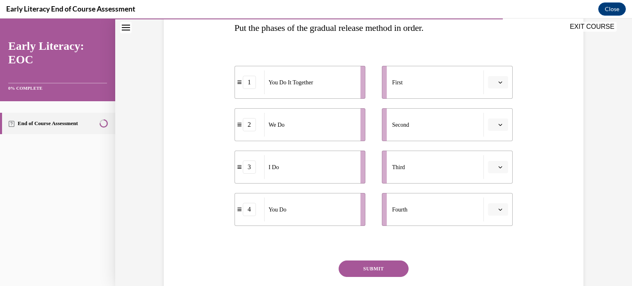
scroll to position [138, 0]
click at [501, 84] on button "button" at bounding box center [498, 82] width 20 height 12
click at [491, 153] on span "3" at bounding box center [491, 149] width 3 height 7
click at [497, 126] on span "button" at bounding box center [500, 124] width 6 height 6
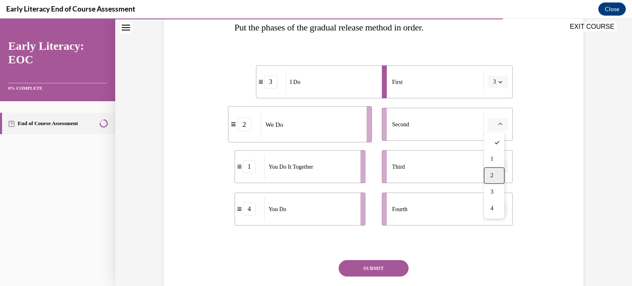
click at [496, 177] on div "2" at bounding box center [494, 175] width 21 height 16
click at [498, 166] on icon "button" at bounding box center [500, 167] width 4 height 4
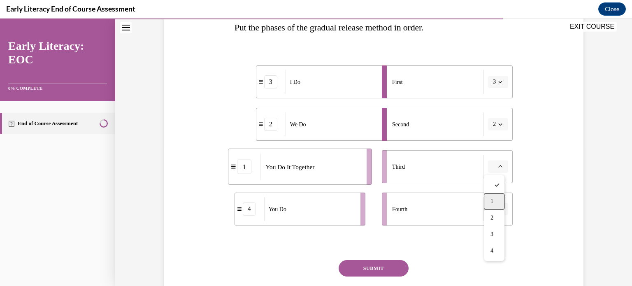
click at [490, 202] on span "1" at bounding box center [491, 201] width 3 height 7
click at [502, 211] on button "button" at bounding box center [498, 209] width 20 height 12
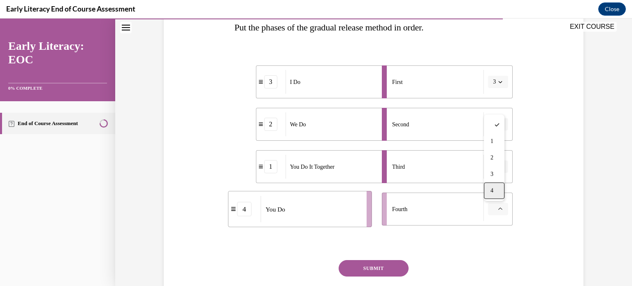
click at [492, 189] on span "4" at bounding box center [491, 190] width 3 height 7
click at [367, 269] on button "SUBMIT" at bounding box center [374, 268] width 70 height 16
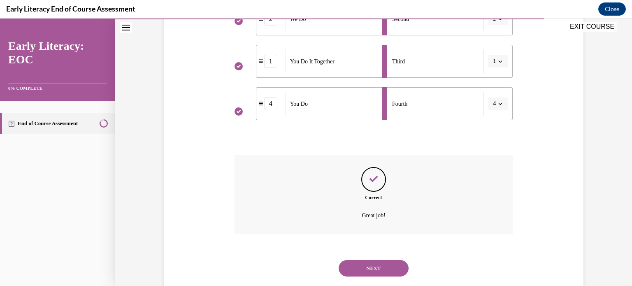
scroll to position [262, 0]
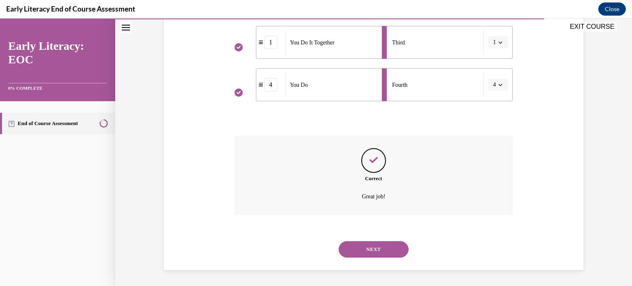
click at [383, 251] on button "NEXT" at bounding box center [374, 249] width 70 height 16
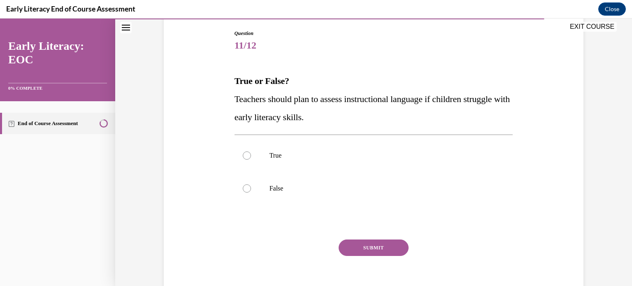
scroll to position [99, 0]
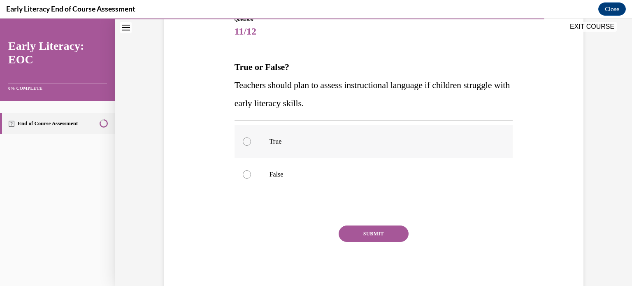
click at [252, 152] on div at bounding box center [373, 141] width 279 height 33
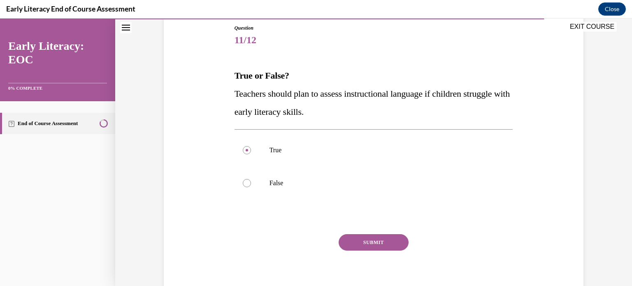
scroll to position [88, 0]
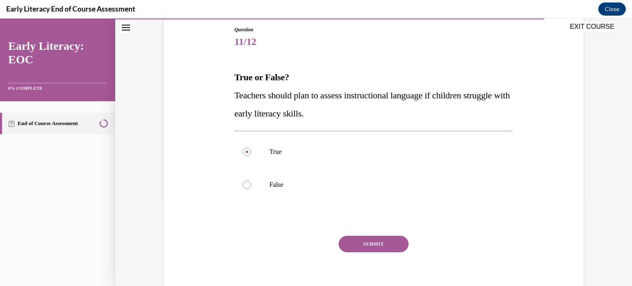
click at [368, 244] on button "SUBMIT" at bounding box center [374, 244] width 70 height 16
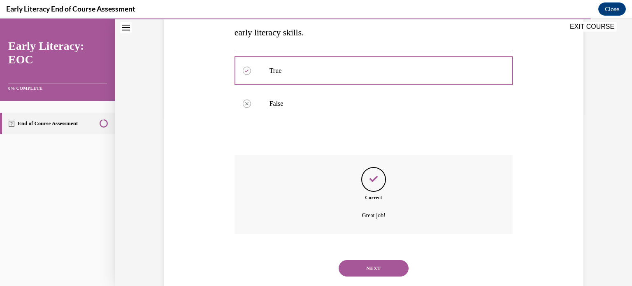
scroll to position [188, 0]
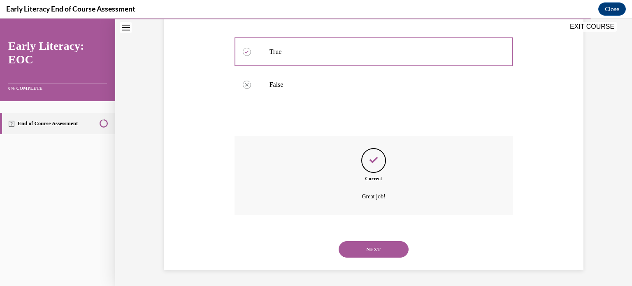
click at [377, 249] on button "NEXT" at bounding box center [374, 249] width 70 height 16
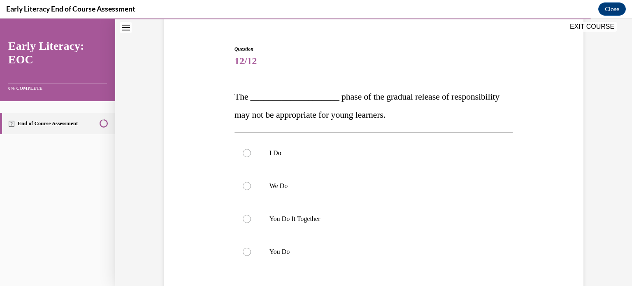
scroll to position [79, 0]
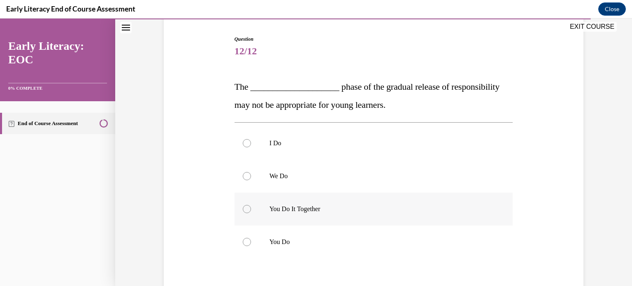
click at [275, 207] on p "You Do It Together" at bounding box center [380, 209] width 223 height 8
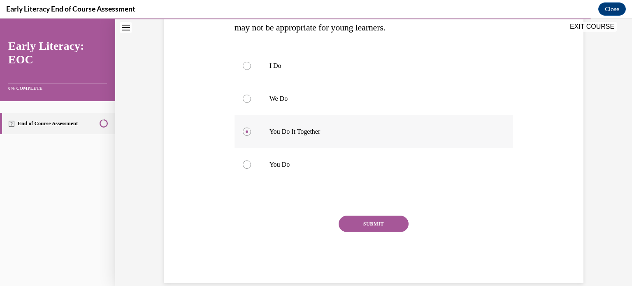
scroll to position [158, 0]
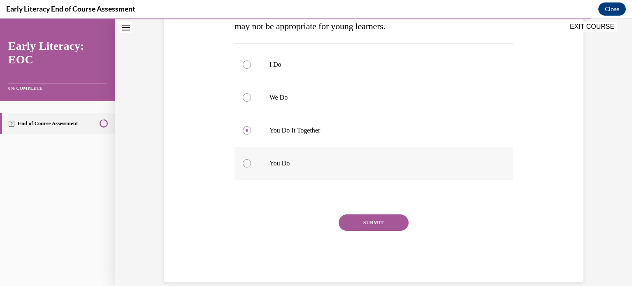
click at [273, 161] on p "You Do" at bounding box center [380, 163] width 223 height 8
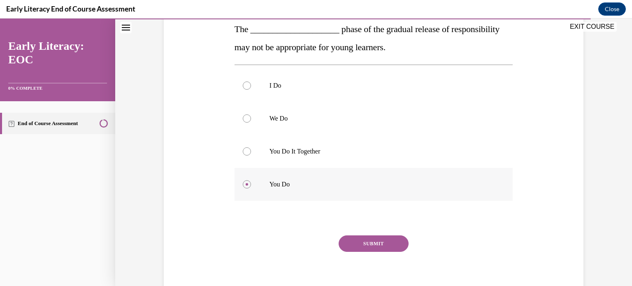
scroll to position [144, 0]
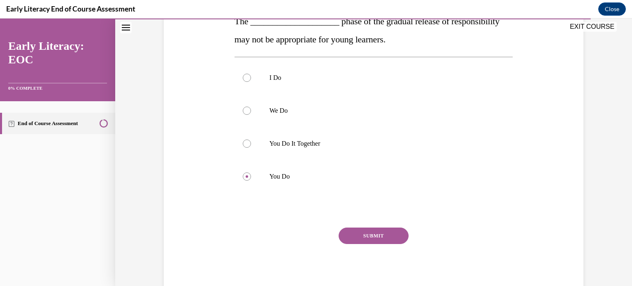
click at [372, 233] on button "SUBMIT" at bounding box center [374, 236] width 70 height 16
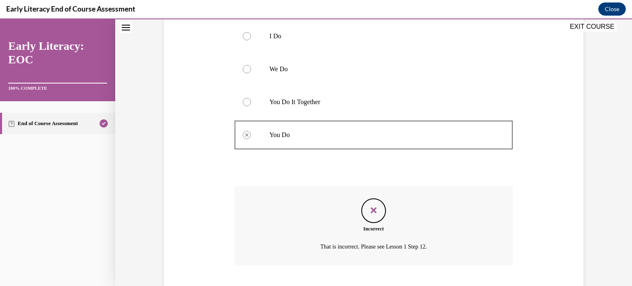
scroll to position [236, 0]
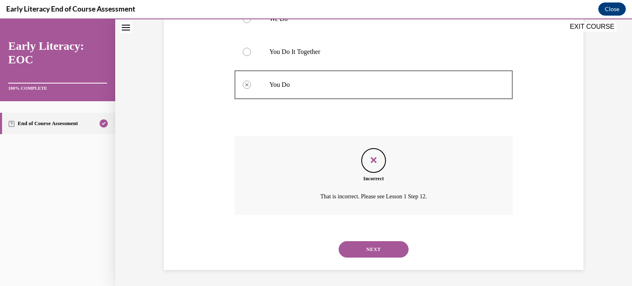
click at [374, 251] on button "NEXT" at bounding box center [374, 249] width 70 height 16
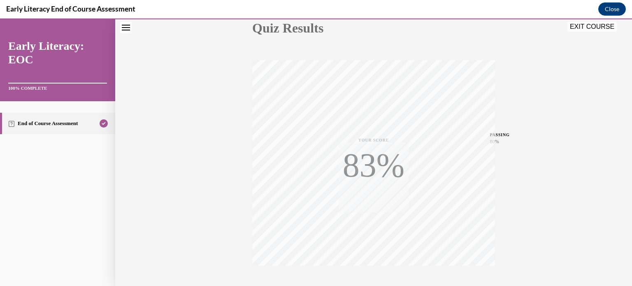
scroll to position [154, 0]
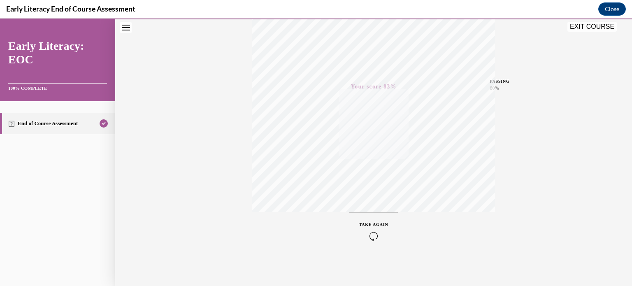
click at [596, 24] on button "EXIT COURSE" at bounding box center [591, 27] width 49 height 10
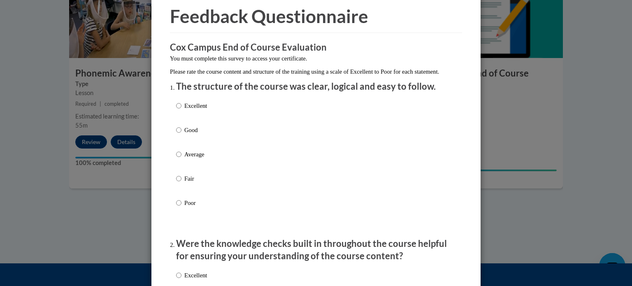
scroll to position [35, 0]
click at [178, 110] on input "Excellent" at bounding box center [178, 105] width 5 height 9
radio input "true"
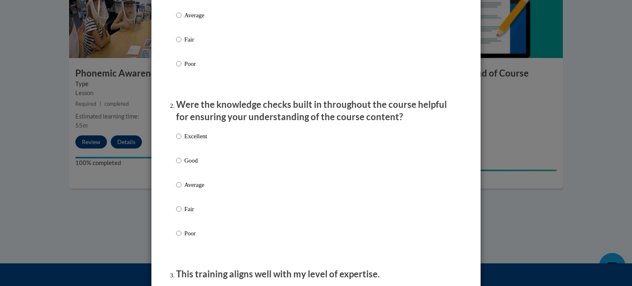
scroll to position [185, 0]
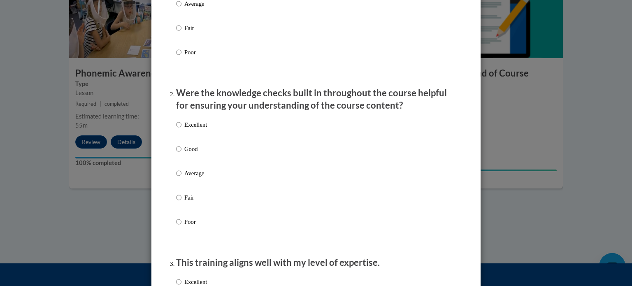
click at [179, 135] on label "Excellent" at bounding box center [191, 131] width 31 height 22
click at [179, 129] on input "Excellent" at bounding box center [178, 124] width 5 height 9
radio input "true"
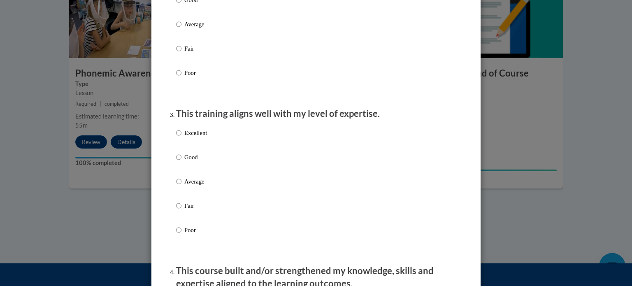
scroll to position [349, 0]
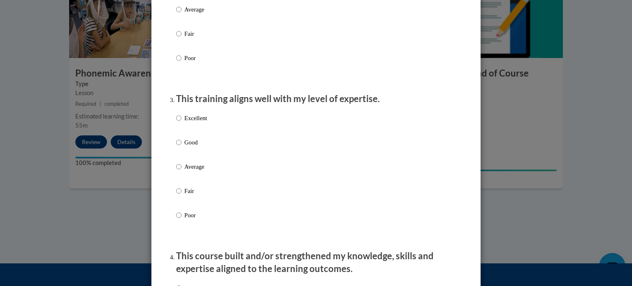
click at [179, 128] on label "Excellent" at bounding box center [191, 125] width 31 height 22
click at [179, 123] on input "Excellent" at bounding box center [178, 118] width 5 height 9
radio input "true"
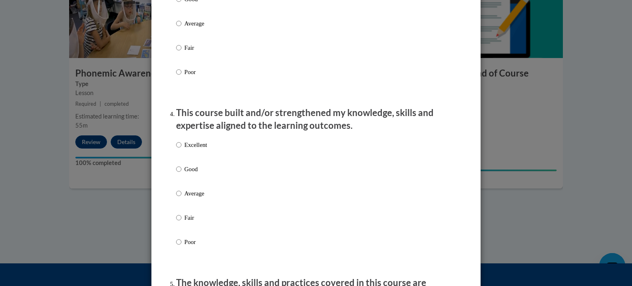
scroll to position [522, 0]
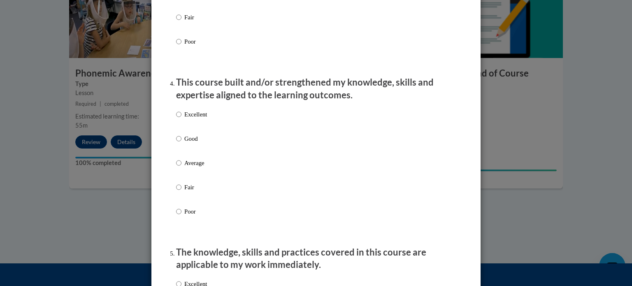
click at [178, 125] on label "Excellent" at bounding box center [191, 121] width 31 height 22
click at [178, 119] on input "Excellent" at bounding box center [178, 114] width 5 height 9
radio input "true"
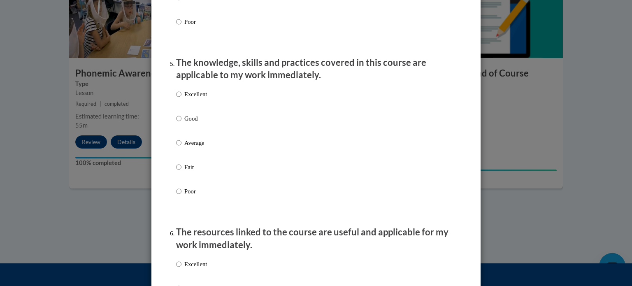
scroll to position [723, 0]
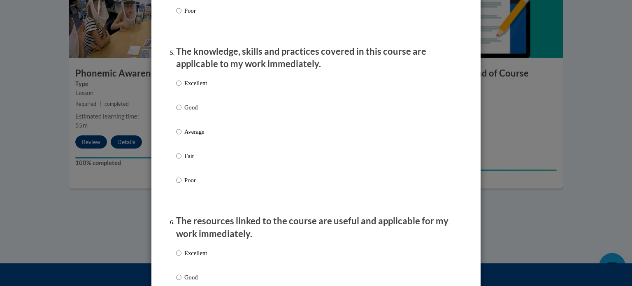
click at [184, 88] on p "Excellent" at bounding box center [195, 83] width 23 height 9
click at [181, 88] on input "Excellent" at bounding box center [178, 83] width 5 height 9
radio input "true"
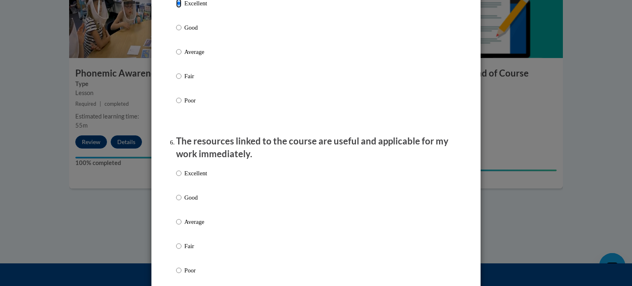
scroll to position [803, 0]
click at [184, 33] on p "Good" at bounding box center [195, 27] width 23 height 9
click at [181, 33] on input "Good" at bounding box center [178, 27] width 5 height 9
radio input "true"
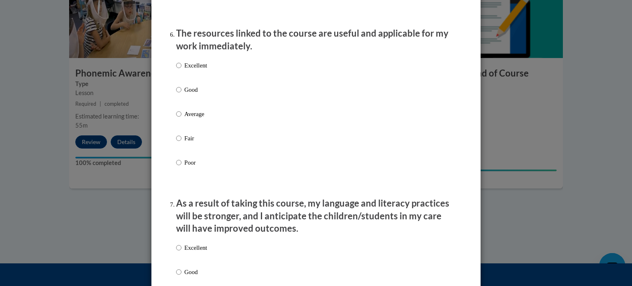
scroll to position [911, 0]
click at [179, 95] on label "Good" at bounding box center [191, 96] width 31 height 22
click at [179, 94] on input "Good" at bounding box center [178, 89] width 5 height 9
radio input "true"
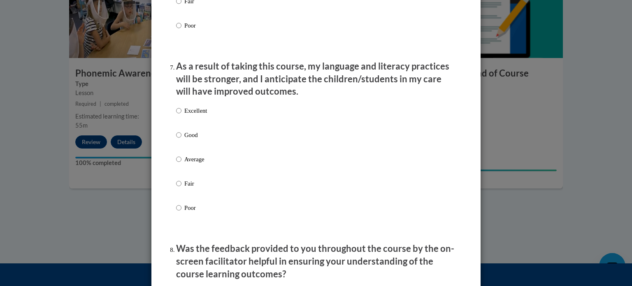
scroll to position [1052, 0]
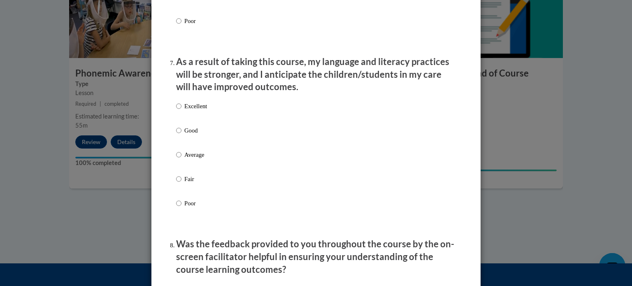
click at [186, 135] on p "Good" at bounding box center [195, 130] width 23 height 9
click at [181, 135] on input "Good" at bounding box center [178, 130] width 5 height 9
radio input "true"
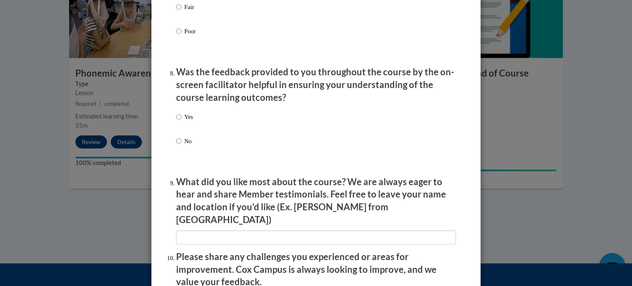
scroll to position [1224, 0]
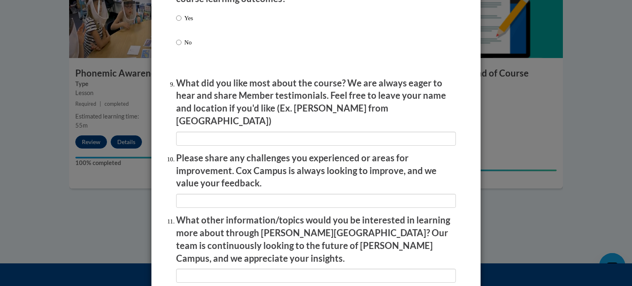
scroll to position [1324, 0]
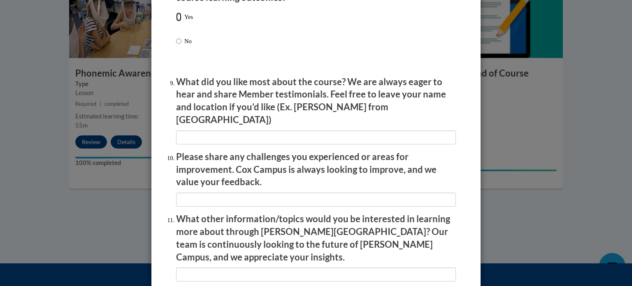
click at [178, 21] on input "Yes" at bounding box center [178, 16] width 5 height 9
radio input "true"
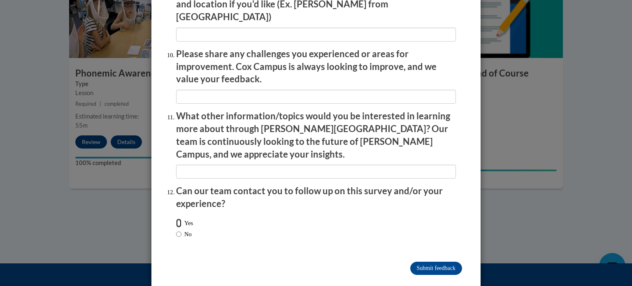
click at [178, 218] on input "Yes" at bounding box center [178, 222] width 5 height 9
radio input "true"
click at [435, 262] on input "Submit feedback" at bounding box center [436, 268] width 52 height 13
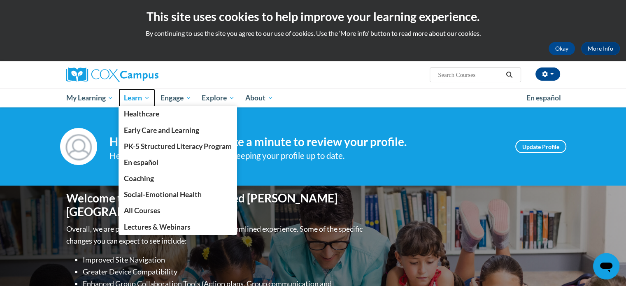
click at [138, 98] on span "Learn" at bounding box center [137, 98] width 26 height 10
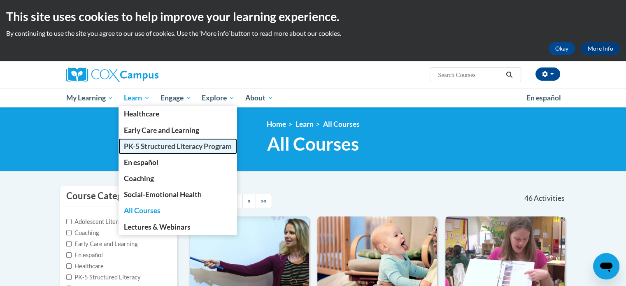
click at [154, 142] on span "PK-5 Structured Literacy Program" at bounding box center [178, 146] width 108 height 9
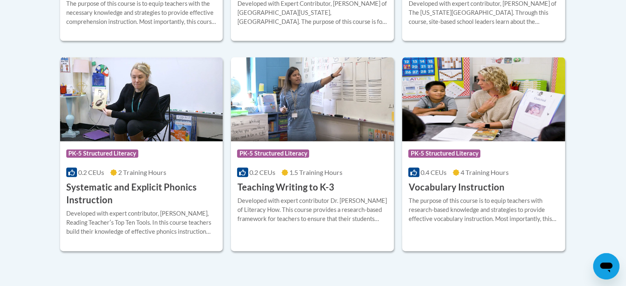
scroll to position [956, 0]
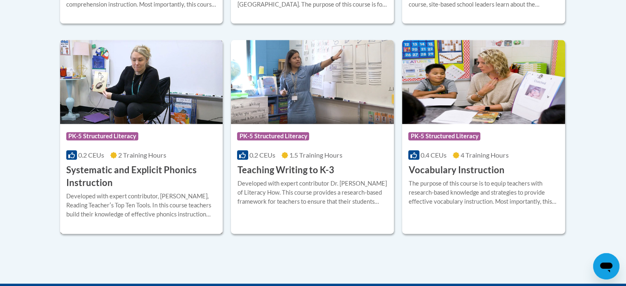
click at [144, 169] on h3 "Systematic and Explicit Phonics Instruction" at bounding box center [141, 177] width 151 height 26
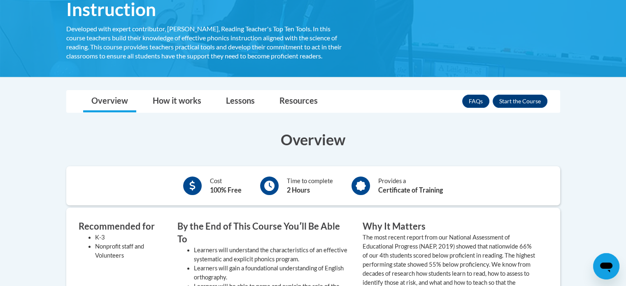
scroll to position [169, 0]
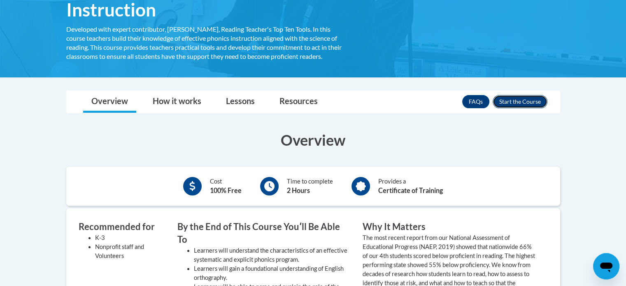
click at [520, 99] on button "Enroll" at bounding box center [519, 101] width 55 height 13
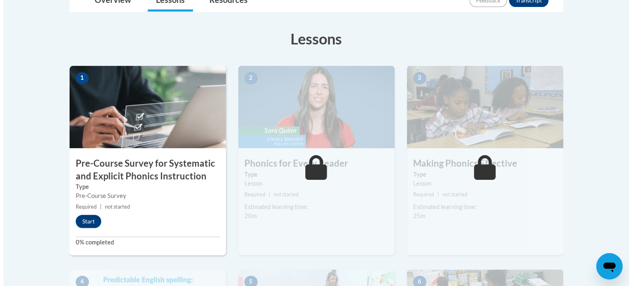
scroll to position [213, 0]
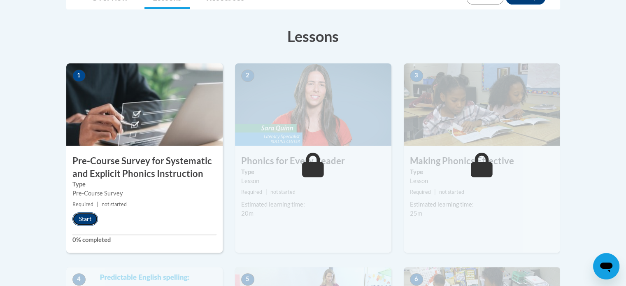
click at [85, 222] on button "Start" at bounding box center [85, 218] width 26 height 13
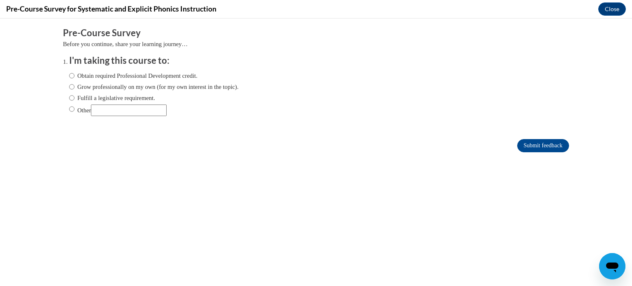
scroll to position [0, 0]
click at [82, 76] on label "Obtain required Professional Development credit." at bounding box center [133, 75] width 128 height 9
click at [74, 76] on input "Obtain required Professional Development credit." at bounding box center [71, 75] width 5 height 9
radio input "true"
click at [530, 144] on input "Submit feedback" at bounding box center [543, 145] width 52 height 13
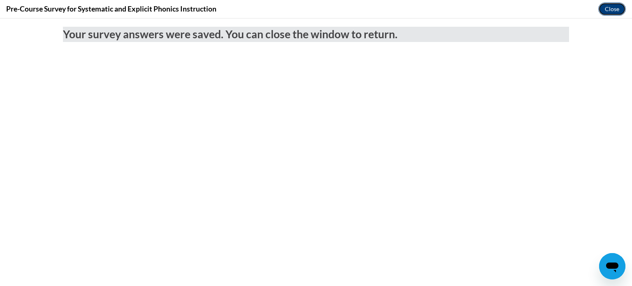
click at [604, 8] on button "Close" at bounding box center [612, 8] width 28 height 13
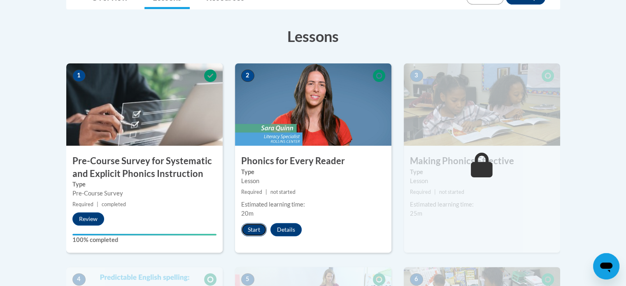
click at [252, 233] on button "Start" at bounding box center [254, 229] width 26 height 13
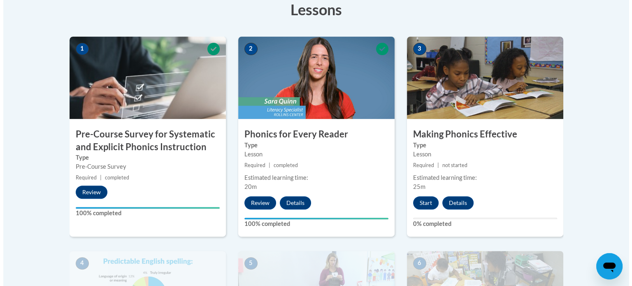
scroll to position [241, 0]
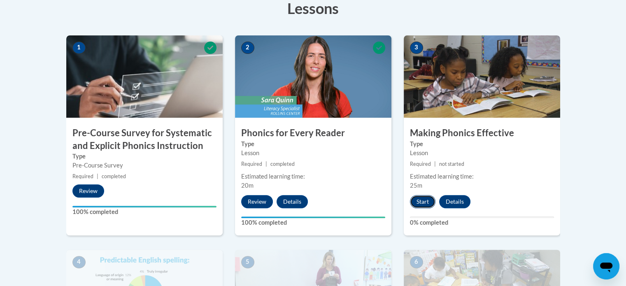
click at [418, 204] on button "Start" at bounding box center [423, 201] width 26 height 13
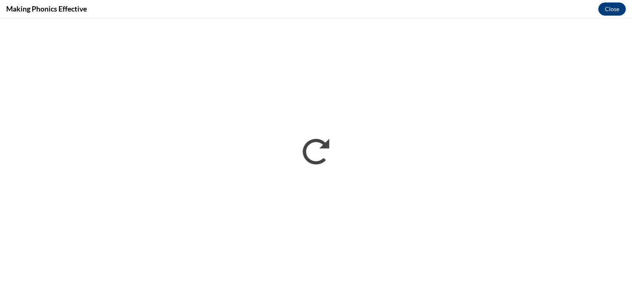
scroll to position [0, 0]
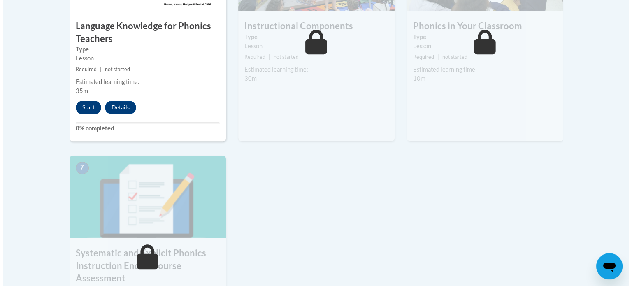
scroll to position [518, 0]
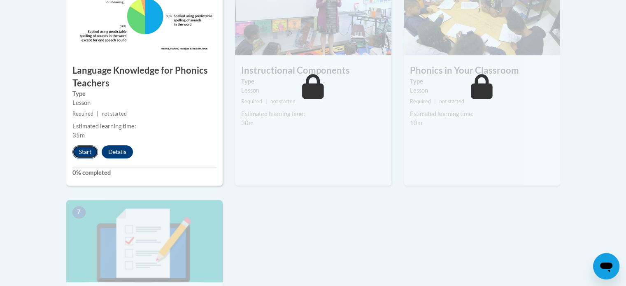
click at [86, 151] on button "Start" at bounding box center [85, 151] width 26 height 13
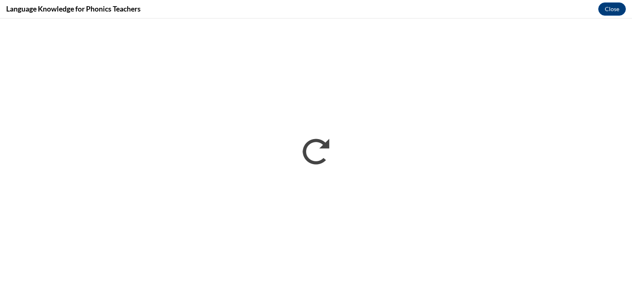
scroll to position [0, 0]
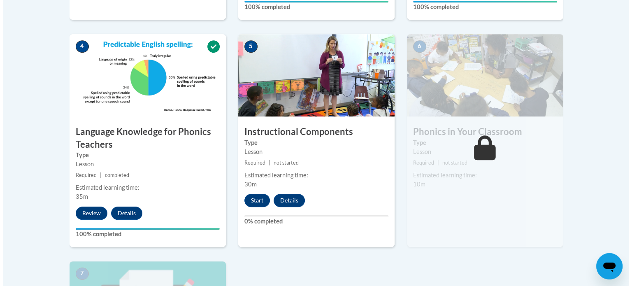
scroll to position [457, 0]
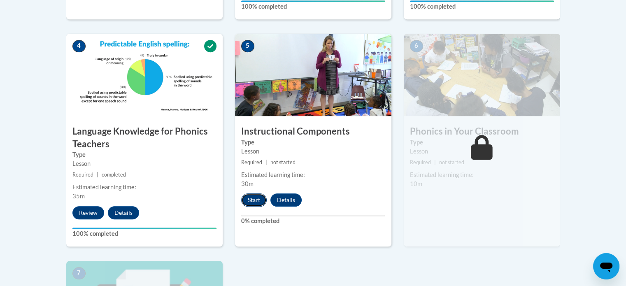
click at [249, 198] on button "Start" at bounding box center [254, 199] width 26 height 13
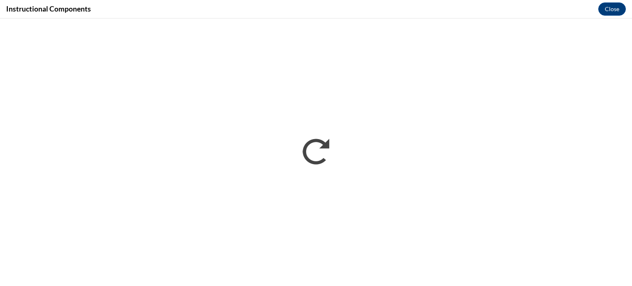
scroll to position [0, 0]
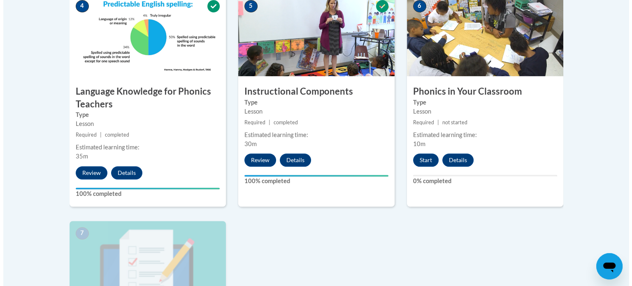
scroll to position [497, 0]
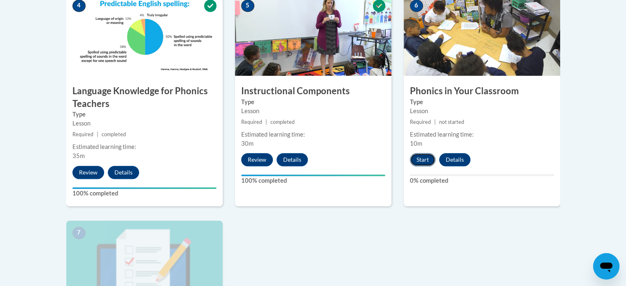
click at [422, 160] on button "Start" at bounding box center [423, 159] width 26 height 13
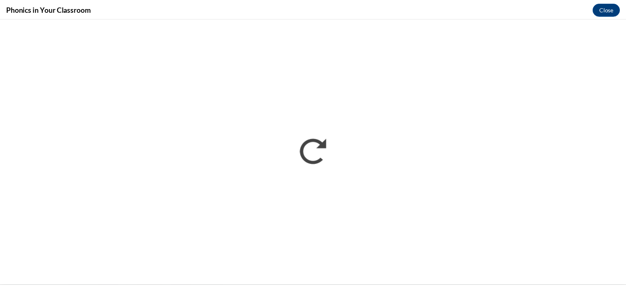
scroll to position [0, 0]
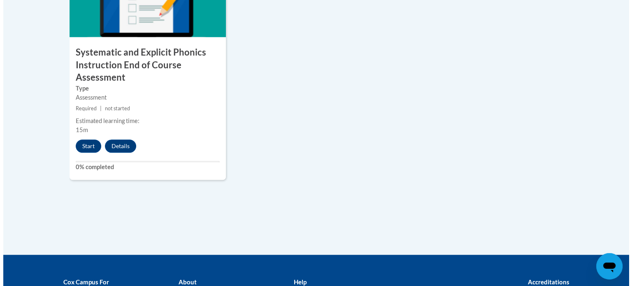
scroll to position [768, 0]
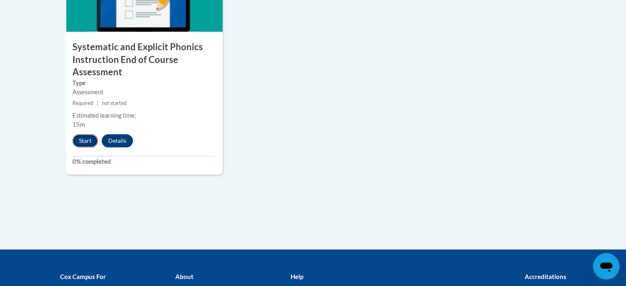
click at [83, 138] on button "Start" at bounding box center [85, 140] width 26 height 13
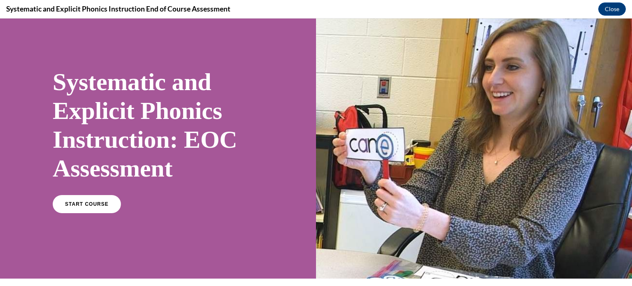
scroll to position [18, 0]
click at [90, 209] on link "START COURSE" at bounding box center [87, 203] width 72 height 19
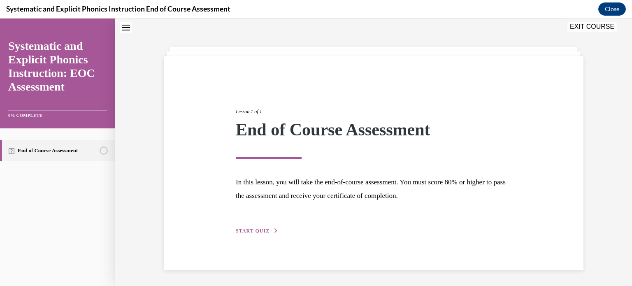
scroll to position [26, 0]
click at [255, 224] on div "Lesson 1 of 1 End of Course Assessment In this lesson, you will take the end-of…" at bounding box center [374, 161] width 288 height 146
click at [251, 231] on span "START QUIZ" at bounding box center [253, 231] width 34 height 6
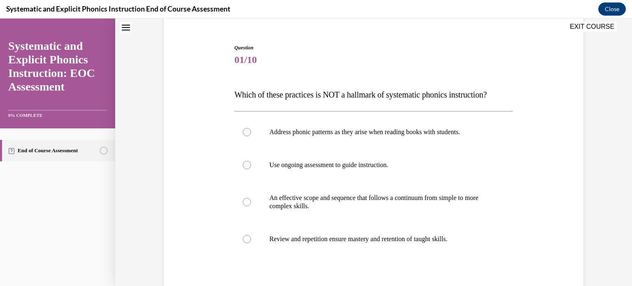
scroll to position [70, 0]
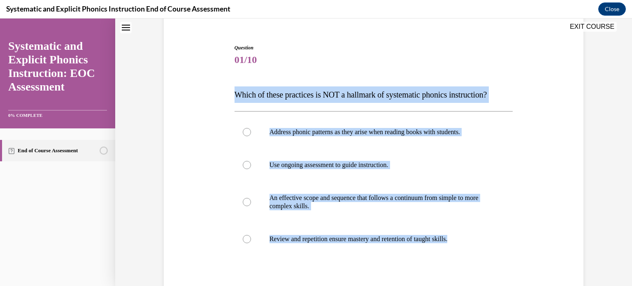
drag, startPoint x: 233, startPoint y: 94, endPoint x: 586, endPoint y: 230, distance: 377.8
click at [586, 230] on div "Question 01/10 Which of these practices is NOT a hallmark of systematic phonics…" at bounding box center [373, 174] width 517 height 400
copy div "Which of these practices is NOT a hallmark of systematic phonics instruction? A…"
click at [508, 158] on div at bounding box center [373, 165] width 279 height 33
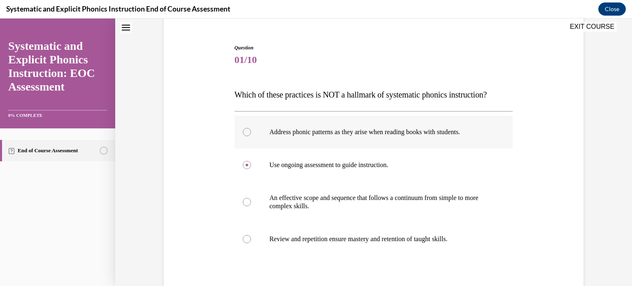
click at [443, 128] on p "Address phonic patterns as they arise when reading books with students." at bounding box center [380, 132] width 223 height 8
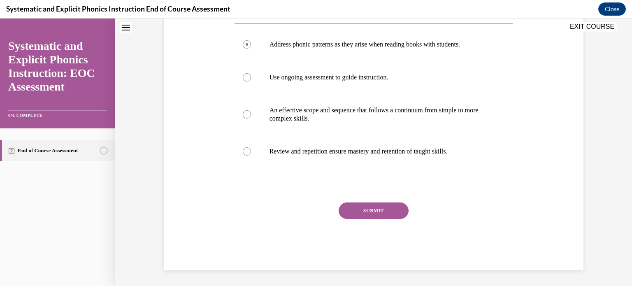
click at [364, 211] on button "SUBMIT" at bounding box center [374, 210] width 70 height 16
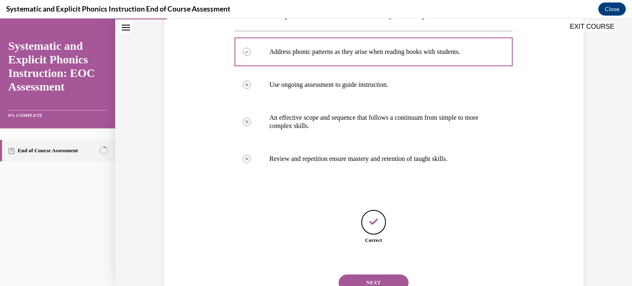
scroll to position [184, 0]
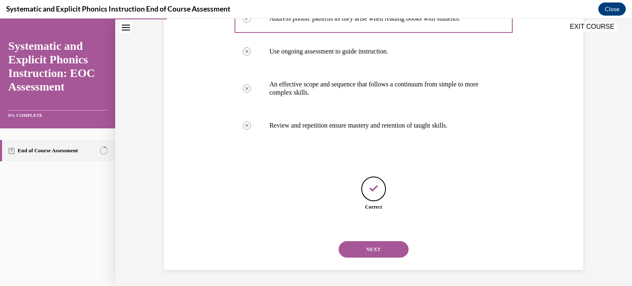
click at [377, 250] on button "NEXT" at bounding box center [374, 249] width 70 height 16
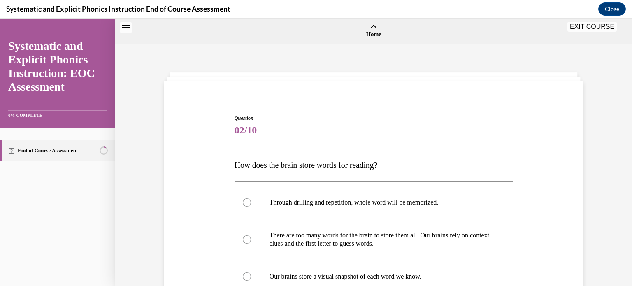
scroll to position [65, 0]
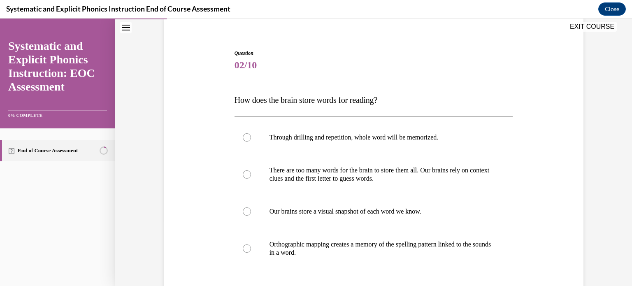
click at [322, 107] on p "How does the brain store words for reading?" at bounding box center [373, 100] width 279 height 16
click at [234, 99] on span "How does the brain store words for reading?" at bounding box center [305, 99] width 143 height 9
click at [319, 105] on p "How does the brain store words for reading?" at bounding box center [373, 100] width 279 height 16
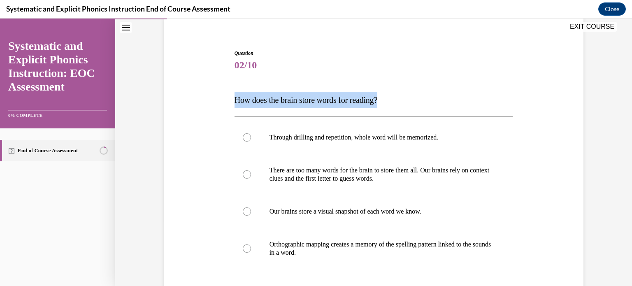
drag, startPoint x: 232, startPoint y: 101, endPoint x: 386, endPoint y: 102, distance: 154.3
click at [386, 102] on p "How does the brain store words for reading?" at bounding box center [373, 100] width 279 height 16
copy span "How does the brain store words for reading?"
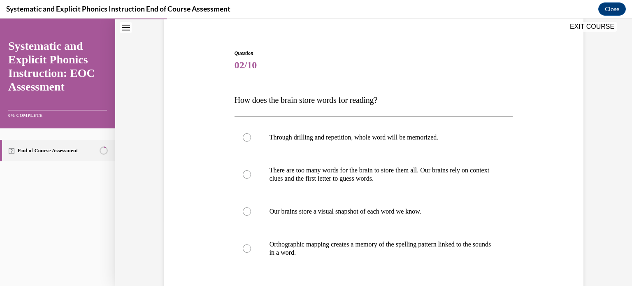
click at [584, 170] on div "Question 02/10 How does the brain store words for reading? Through drilling and…" at bounding box center [373, 183] width 517 height 408
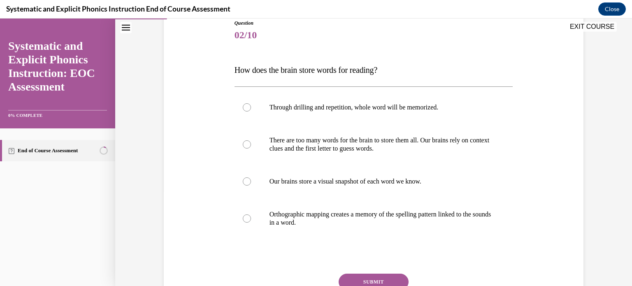
scroll to position [95, 0]
click at [449, 211] on p "Orthographic mapping creates a memory of the spelling pattern linked to the sou…" at bounding box center [380, 218] width 223 height 16
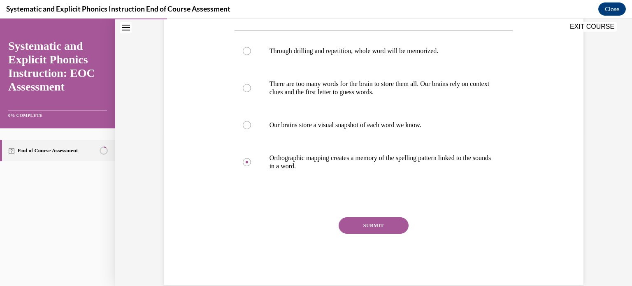
click at [372, 223] on button "SUBMIT" at bounding box center [374, 225] width 70 height 16
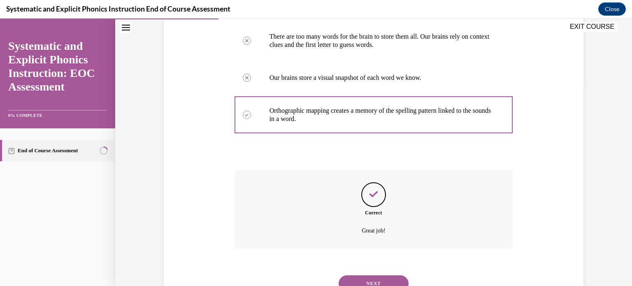
scroll to position [233, 0]
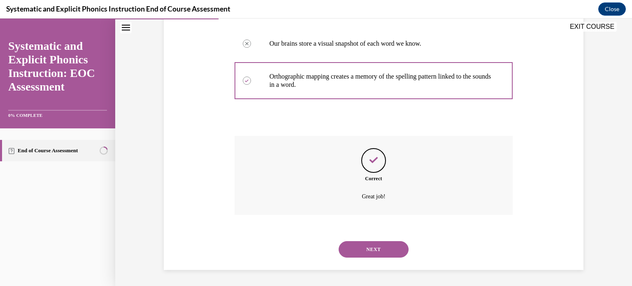
click at [382, 248] on button "NEXT" at bounding box center [374, 249] width 70 height 16
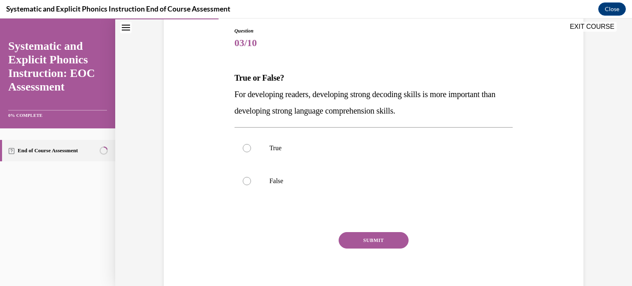
scroll to position [88, 0]
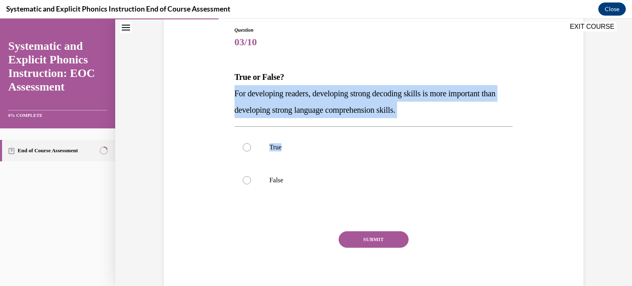
drag, startPoint x: 232, startPoint y: 94, endPoint x: 394, endPoint y: 121, distance: 164.3
click at [394, 121] on div "Question 03/10 True or False? For developing readers, developing strong decodin…" at bounding box center [373, 162] width 279 height 272
click at [380, 108] on span "For developing readers, developing strong decoding skills is more important tha…" at bounding box center [364, 102] width 261 height 26
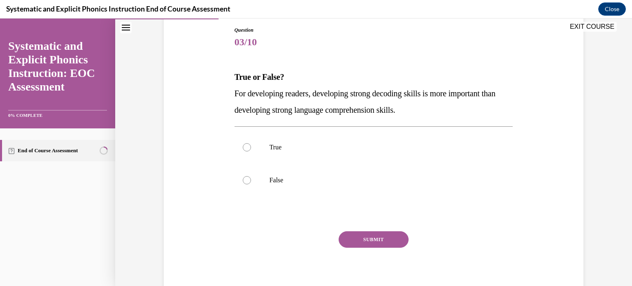
click at [234, 93] on span "For developing readers, developing strong decoding skills is more important tha…" at bounding box center [364, 102] width 261 height 26
drag, startPoint x: 412, startPoint y: 109, endPoint x: 402, endPoint y: 112, distance: 11.1
click at [402, 112] on span "For developing readers, developing strong decoding skills is more important tha…" at bounding box center [364, 102] width 261 height 26
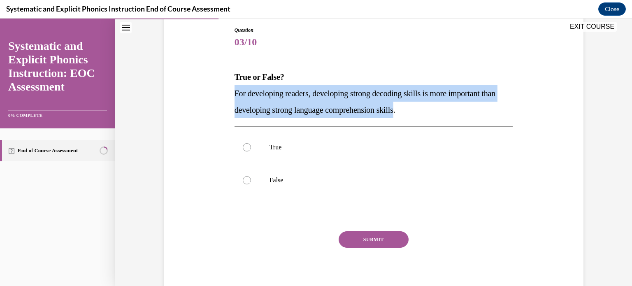
drag, startPoint x: 420, startPoint y: 111, endPoint x: 228, endPoint y: 93, distance: 192.9
click at [228, 93] on div "Question 03/10 True or False? For developing readers, developing strong decodin…" at bounding box center [374, 150] width 424 height 297
copy span "For developing readers, developing strong decoding skills is more important tha…"
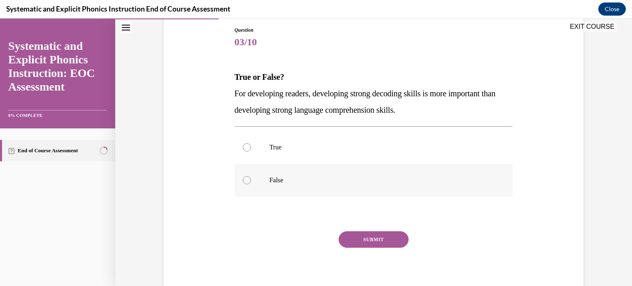
click at [295, 187] on div at bounding box center [373, 180] width 279 height 33
click at [366, 237] on button "SUBMIT" at bounding box center [374, 239] width 70 height 16
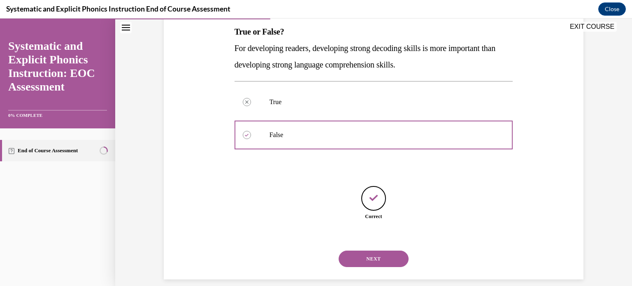
scroll to position [143, 0]
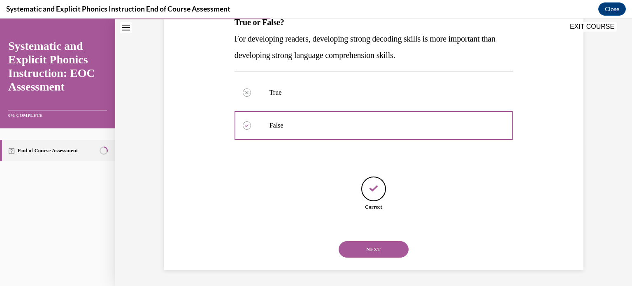
click at [374, 247] on button "NEXT" at bounding box center [374, 249] width 70 height 16
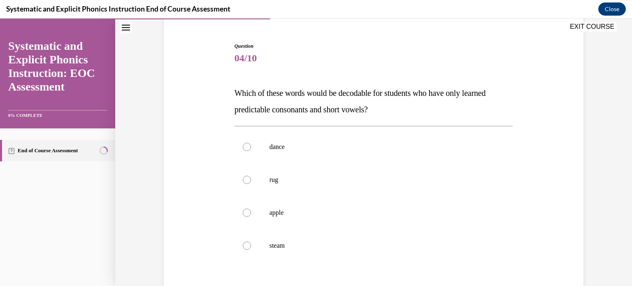
scroll to position [72, 0]
click at [234, 92] on span "Which of these words would be decodable for students who have only learned pred…" at bounding box center [359, 101] width 251 height 26
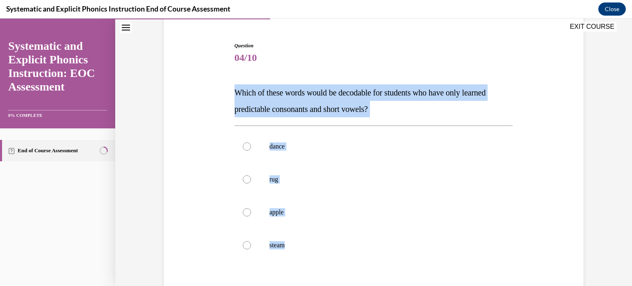
drag, startPoint x: 232, startPoint y: 92, endPoint x: 354, endPoint y: 275, distance: 220.2
click at [354, 275] on div "Question 04/10 Which of these words would be decodable for students who have on…" at bounding box center [373, 203] width 279 height 322
copy div "Which of these words would be decodable for students who have only learned pred…"
click at [286, 172] on div at bounding box center [373, 179] width 279 height 33
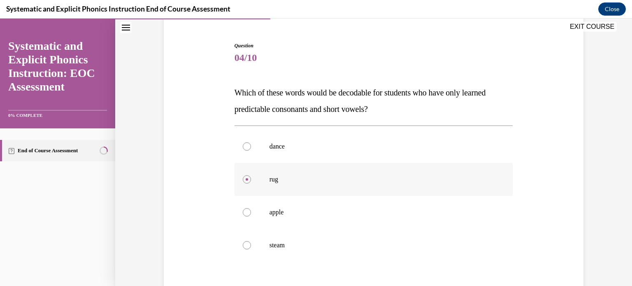
scroll to position [166, 0]
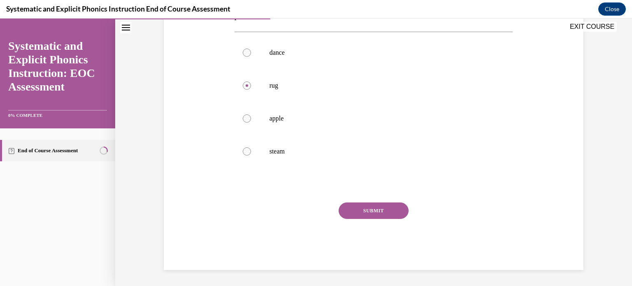
click at [368, 209] on button "SUBMIT" at bounding box center [374, 210] width 70 height 16
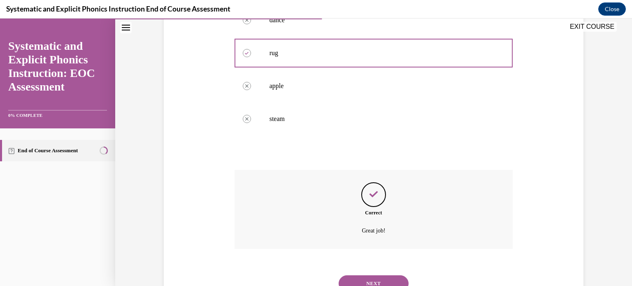
scroll to position [233, 0]
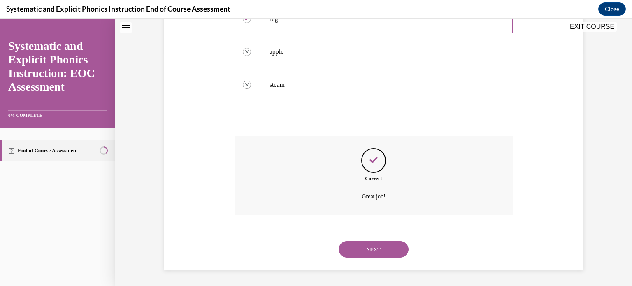
click at [379, 253] on button "NEXT" at bounding box center [374, 249] width 70 height 16
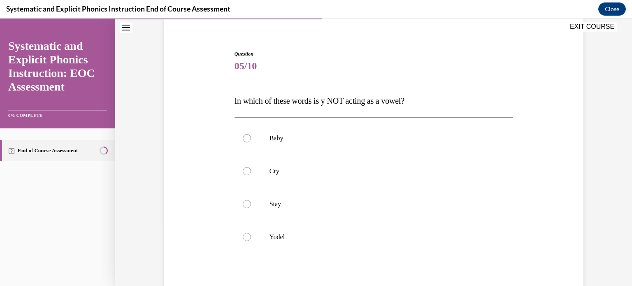
scroll to position [67, 0]
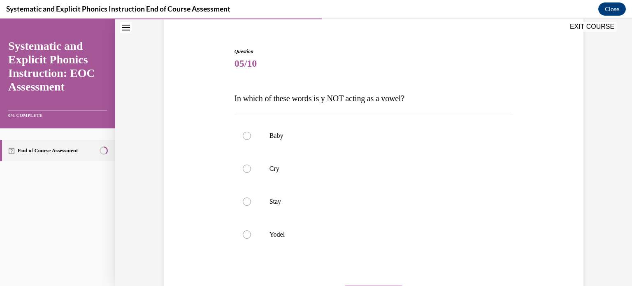
click at [234, 98] on span "In which of these words is y NOT acting as a vowel?" at bounding box center [319, 98] width 170 height 9
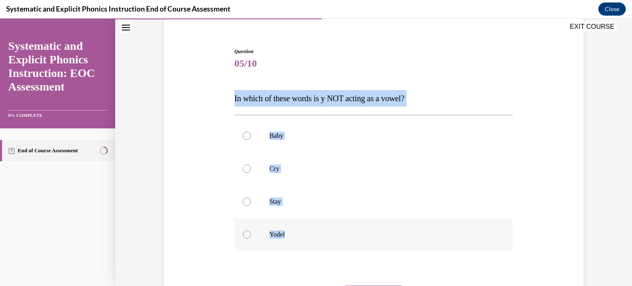
drag, startPoint x: 231, startPoint y: 98, endPoint x: 316, endPoint y: 243, distance: 167.8
click at [316, 243] on div "Question 05/10 In which of these words is y NOT acting as a vowel? Baby Cry Sta…" at bounding box center [373, 200] width 279 height 305
copy div "In which of these words is y NOT acting as a vowel? Baby Cry Stay Yodel"
click at [276, 231] on p "Yodel" at bounding box center [380, 234] width 223 height 8
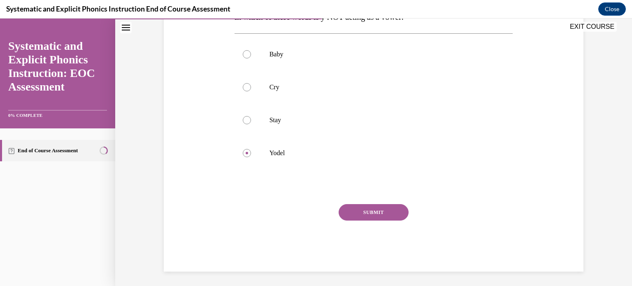
click at [394, 211] on button "SUBMIT" at bounding box center [374, 212] width 70 height 16
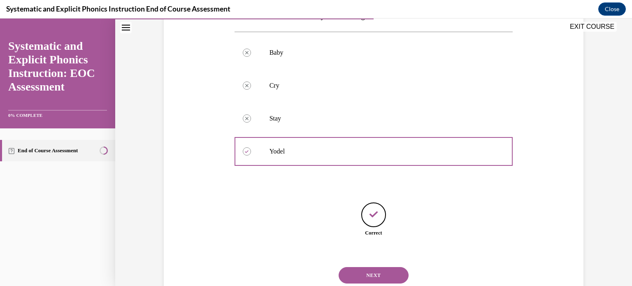
scroll to position [176, 0]
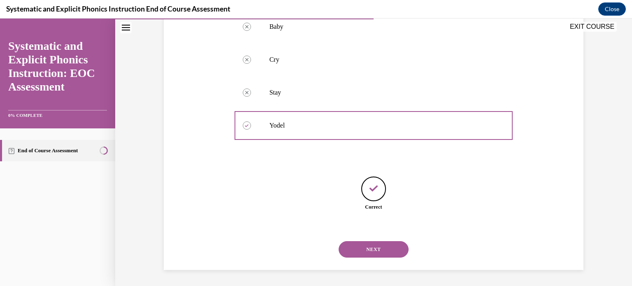
click at [385, 251] on button "NEXT" at bounding box center [374, 249] width 70 height 16
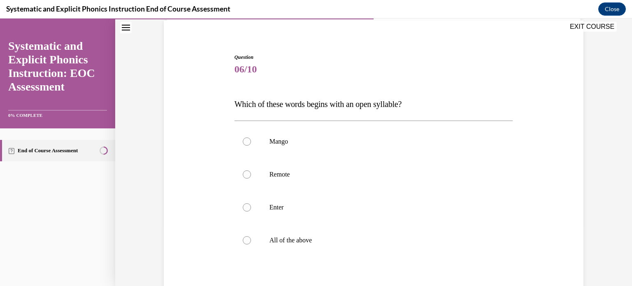
scroll to position [61, 0]
click at [248, 172] on div at bounding box center [373, 174] width 279 height 33
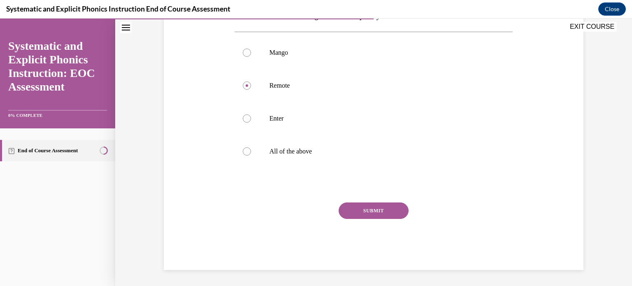
click at [376, 212] on button "SUBMIT" at bounding box center [374, 210] width 70 height 16
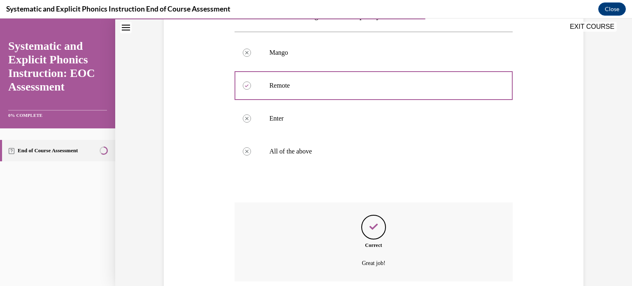
scroll to position [216, 0]
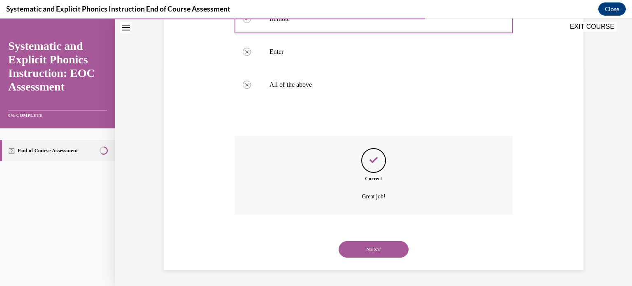
click at [376, 243] on button "NEXT" at bounding box center [374, 249] width 70 height 16
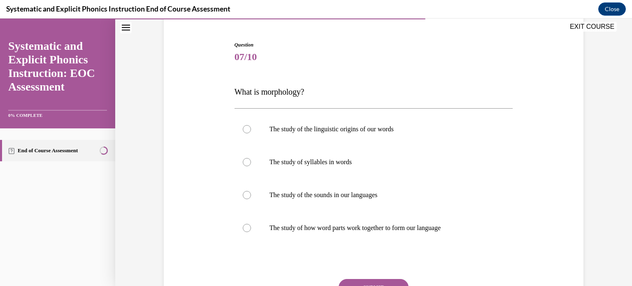
scroll to position [81, 0]
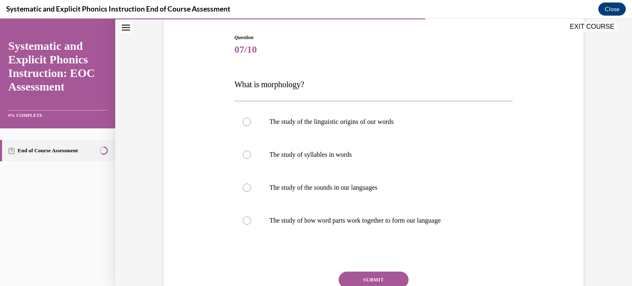
click at [234, 84] on span "What is morphology?" at bounding box center [269, 84] width 70 height 9
drag, startPoint x: 263, startPoint y: 86, endPoint x: 268, endPoint y: 85, distance: 4.5
click at [268, 85] on span "What is morphology?" at bounding box center [269, 84] width 70 height 9
click at [234, 85] on span "What is morphology?" at bounding box center [269, 84] width 70 height 9
click at [251, 83] on span "What is morphology?" at bounding box center [269, 84] width 70 height 9
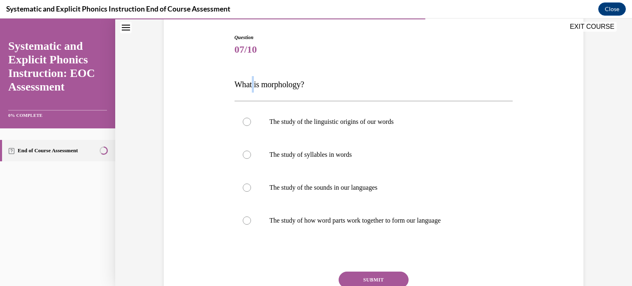
click at [251, 83] on span "What is morphology?" at bounding box center [269, 84] width 70 height 9
copy div "What is morphology?"
click at [583, 106] on div "Question 07/10 What is morphology? The study of the linguistic origins of our w…" at bounding box center [373, 160] width 517 height 392
click at [438, 226] on div at bounding box center [373, 220] width 279 height 33
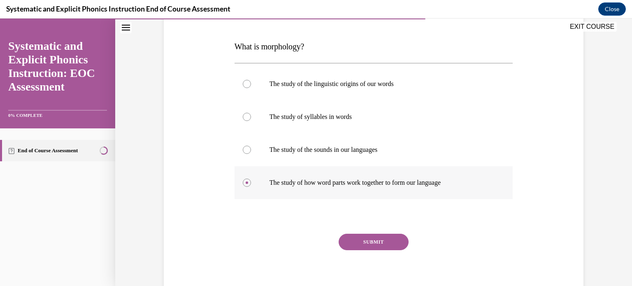
scroll to position [121, 0]
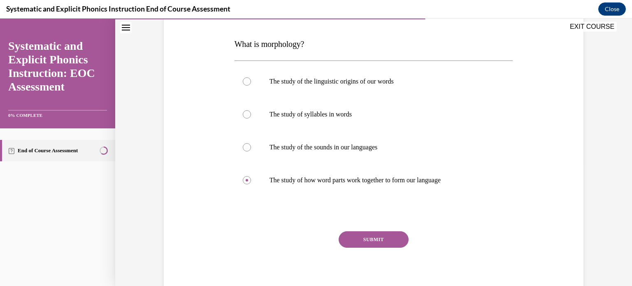
click at [373, 237] on button "SUBMIT" at bounding box center [374, 239] width 70 height 16
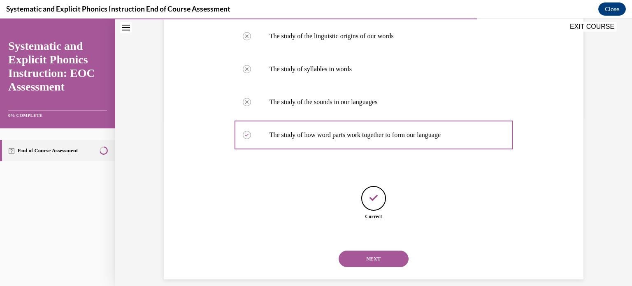
scroll to position [176, 0]
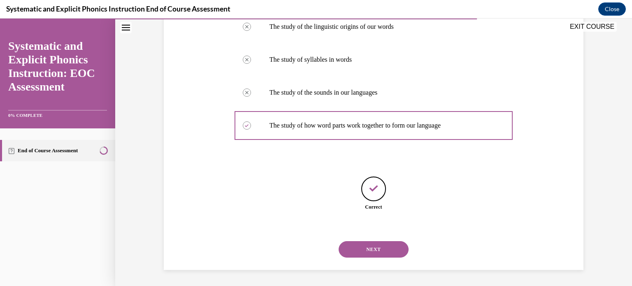
click at [384, 252] on button "NEXT" at bounding box center [374, 249] width 70 height 16
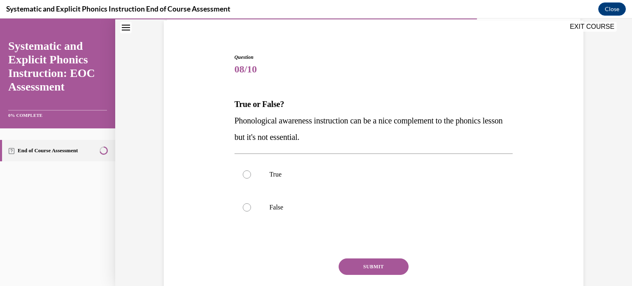
scroll to position [71, 0]
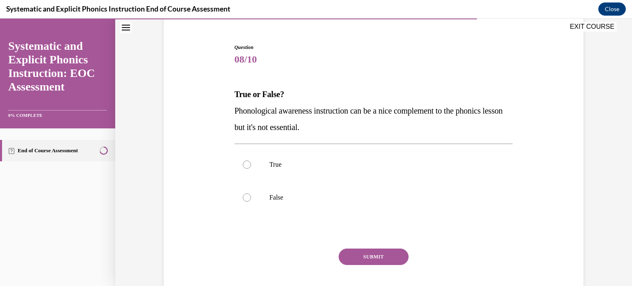
click at [288, 112] on span "Phonological awareness instruction can be a nice complement to the phonics less…" at bounding box center [368, 119] width 268 height 26
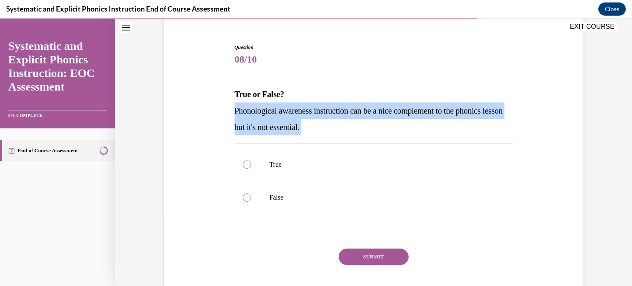
click at [288, 112] on span "Phonological awareness instruction can be a nice complement to the phonics less…" at bounding box center [368, 119] width 268 height 26
copy div "Phonological awareness instruction can be a nice complement to the phonics less…"
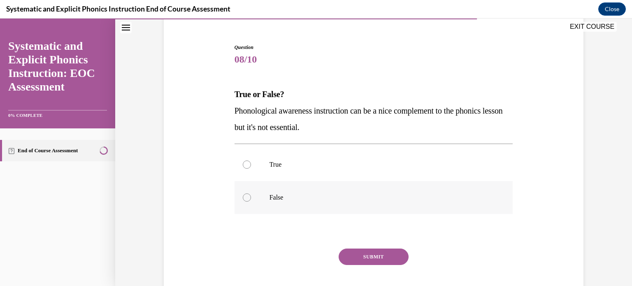
click at [296, 186] on div at bounding box center [373, 197] width 279 height 33
click at [375, 255] on button "SUBMIT" at bounding box center [374, 256] width 70 height 16
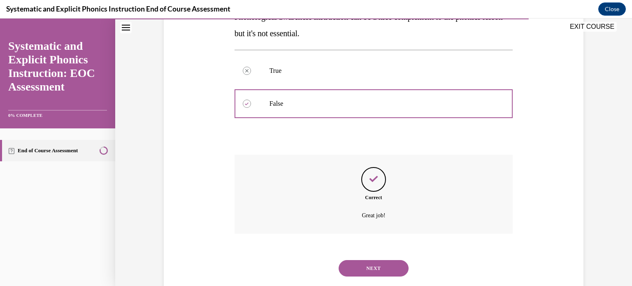
scroll to position [183, 0]
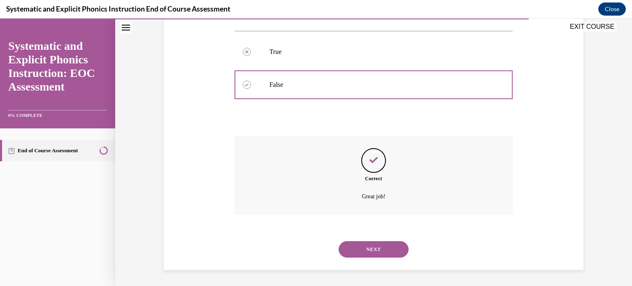
click at [375, 248] on button "NEXT" at bounding box center [374, 249] width 70 height 16
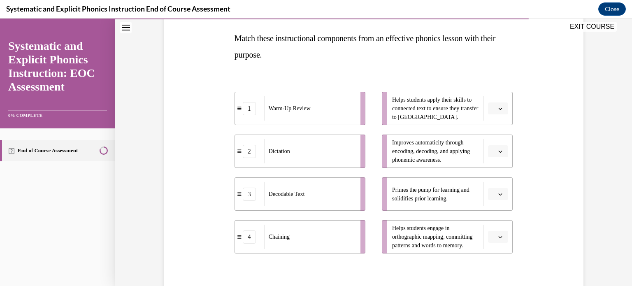
scroll to position [127, 0]
click at [280, 238] on span "Chaining" at bounding box center [279, 236] width 21 height 9
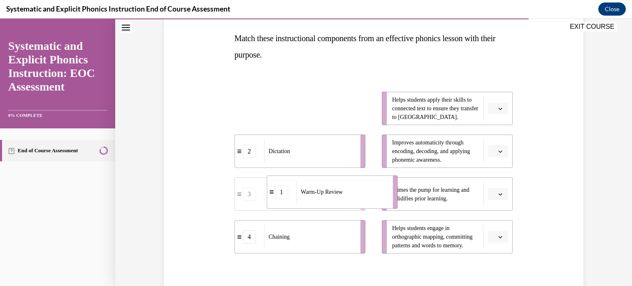
drag, startPoint x: 290, startPoint y: 115, endPoint x: 330, endPoint y: 207, distance: 100.4
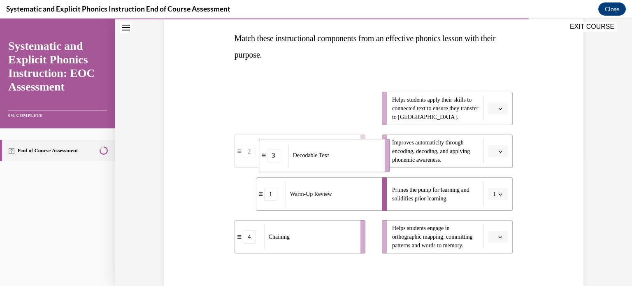
drag, startPoint x: 322, startPoint y: 118, endPoint x: 357, endPoint y: 165, distance: 58.5
drag, startPoint x: 296, startPoint y: 107, endPoint x: 326, endPoint y: 110, distance: 29.7
click at [326, 110] on div "Dictation" at bounding box center [338, 111] width 91 height 24
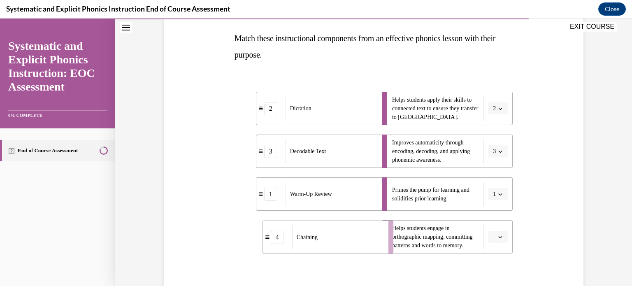
drag, startPoint x: 278, startPoint y: 244, endPoint x: 306, endPoint y: 244, distance: 27.6
click at [306, 244] on div "Chaining" at bounding box center [337, 237] width 91 height 24
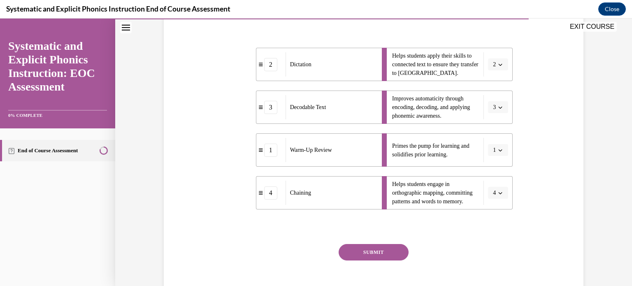
scroll to position [171, 0]
click at [378, 246] on button "SUBMIT" at bounding box center [374, 252] width 70 height 16
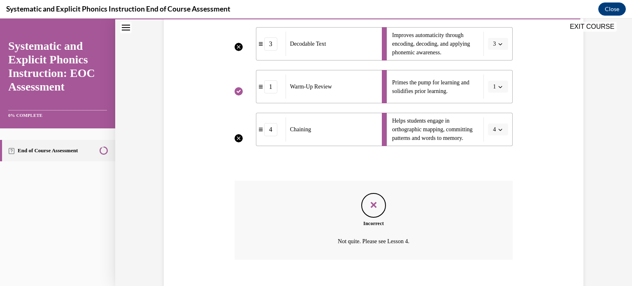
scroll to position [279, 0]
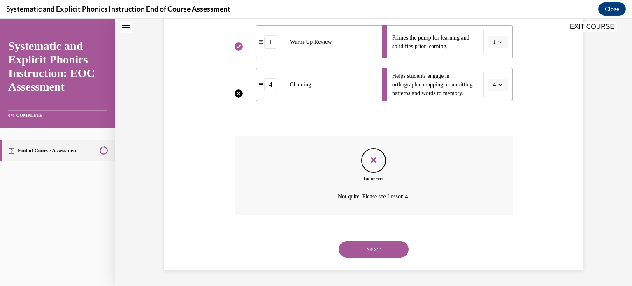
click at [393, 248] on button "NEXT" at bounding box center [374, 249] width 70 height 16
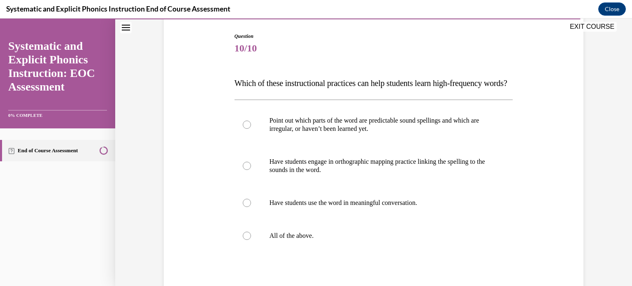
scroll to position [82, 0]
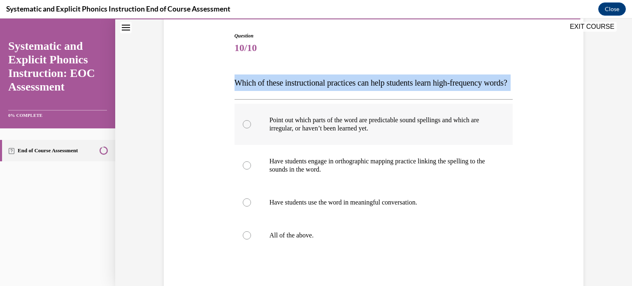
drag, startPoint x: 232, startPoint y: 81, endPoint x: 360, endPoint y: 144, distance: 142.2
click at [360, 144] on div "Question 10/10 Which of these instructional practices can help students learn h…" at bounding box center [373, 193] width 279 height 322
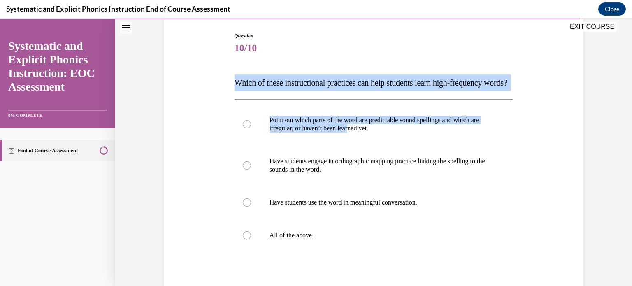
click at [446, 274] on div "Question 10/10 Which of these instructional practices can help students learn h…" at bounding box center [373, 193] width 279 height 322
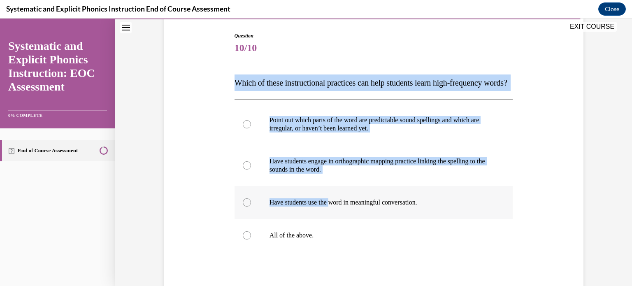
drag, startPoint x: 232, startPoint y: 84, endPoint x: 332, endPoint y: 223, distance: 172.2
click at [332, 223] on div "Question 10/10 Which of these instructional practices can help students learn h…" at bounding box center [373, 193] width 279 height 322
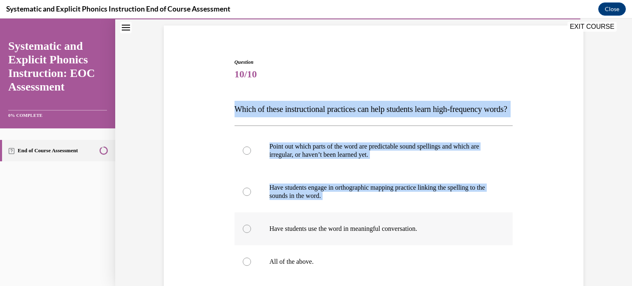
scroll to position [53, 0]
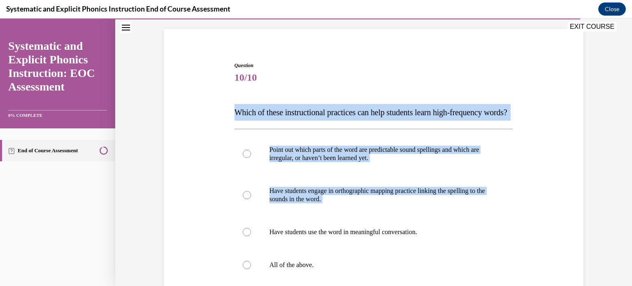
click at [232, 108] on div "Question 10/10 Which of these instructional practices can help students learn h…" at bounding box center [373, 216] width 283 height 334
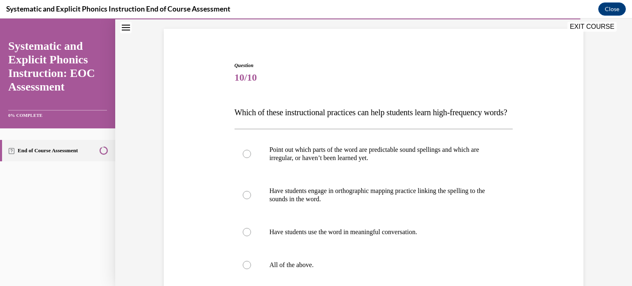
click at [330, 121] on p "Which of these instructional practices can help students learn high-frequency w…" at bounding box center [373, 112] width 279 height 16
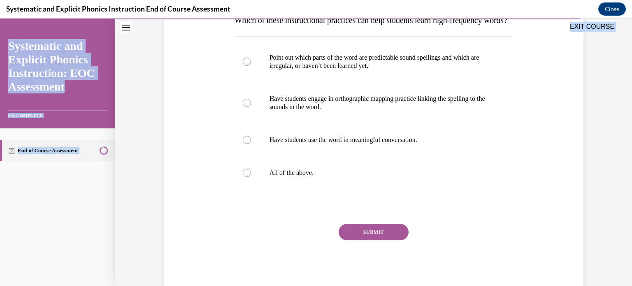
scroll to position [183, 0]
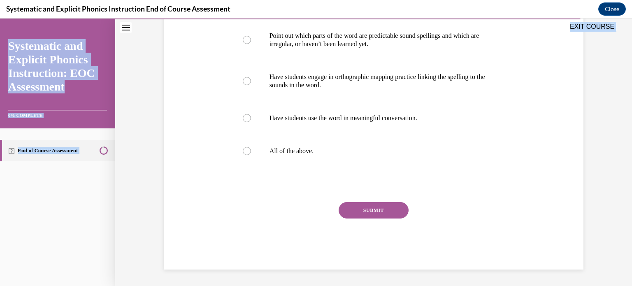
drag, startPoint x: 232, startPoint y: 111, endPoint x: 426, endPoint y: 305, distance: 273.7
click at [426, 286] on html "SKIP TO LESSON EXIT COURSE Systematic and Explicit Phonics Instruction: EOC Ass…" at bounding box center [316, 152] width 632 height 267
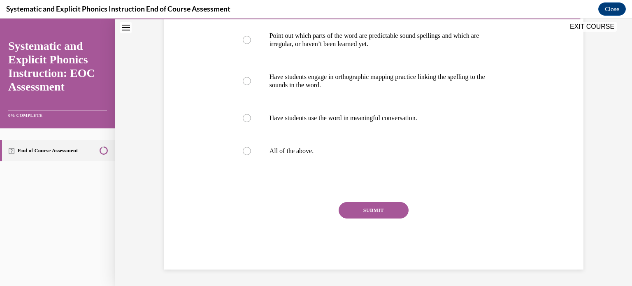
click at [195, 166] on div "Question 10/10 Which of these instructional practices can help students learn h…" at bounding box center [374, 96] width 424 height 346
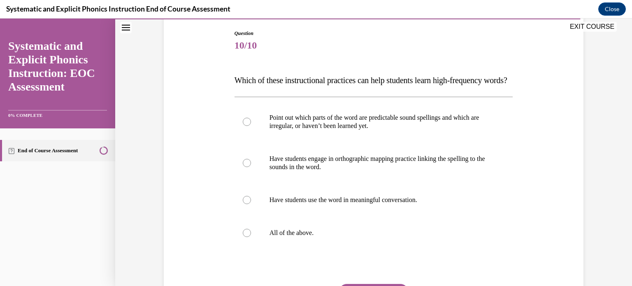
scroll to position [86, 0]
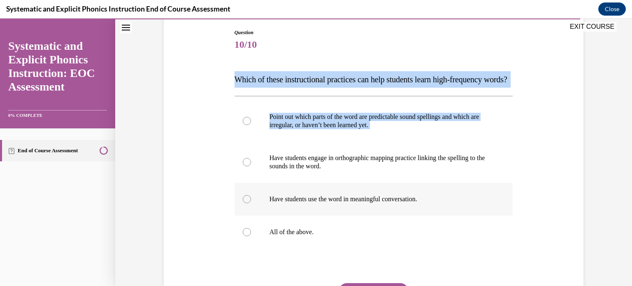
drag, startPoint x: 232, startPoint y: 78, endPoint x: 323, endPoint y: 201, distance: 153.5
click at [323, 201] on div "Question 10/10 Which of these instructional practices can help students learn h…" at bounding box center [373, 190] width 279 height 322
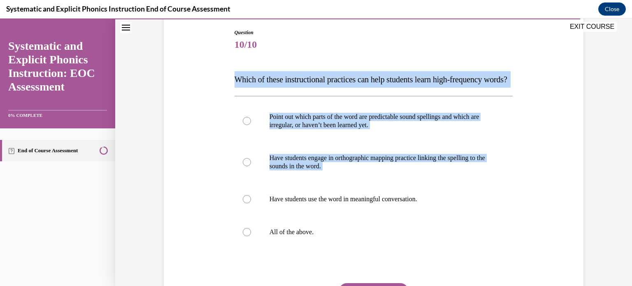
click at [234, 75] on span "Which of these instructional practices can help students learn high-frequency w…" at bounding box center [370, 79] width 273 height 9
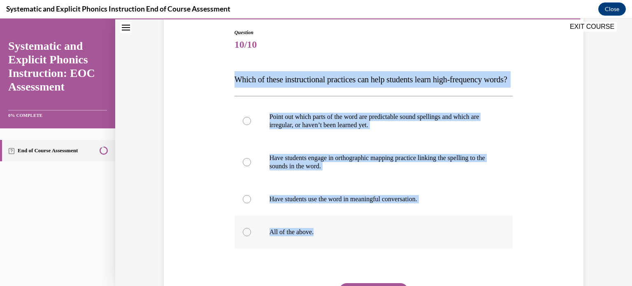
drag, startPoint x: 232, startPoint y: 79, endPoint x: 359, endPoint y: 251, distance: 214.2
click at [359, 251] on div "Question 10/10 Which of these instructional practices can help students learn h…" at bounding box center [373, 190] width 279 height 322
copy div "Which of these instructional practices can help students learn high-frequency w…"
click at [293, 248] on div at bounding box center [373, 232] width 279 height 33
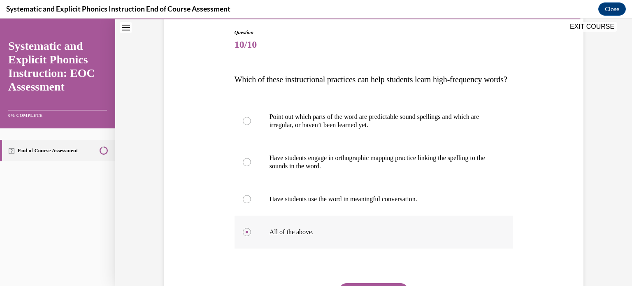
scroll to position [183, 0]
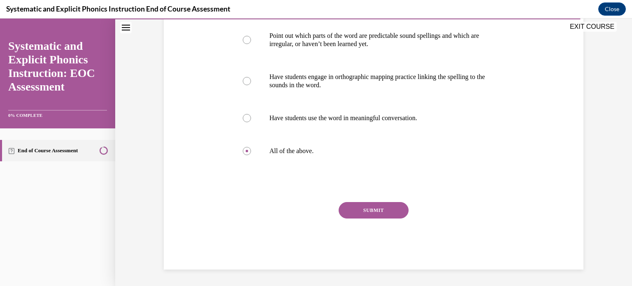
click at [377, 207] on button "SUBMIT" at bounding box center [374, 210] width 70 height 16
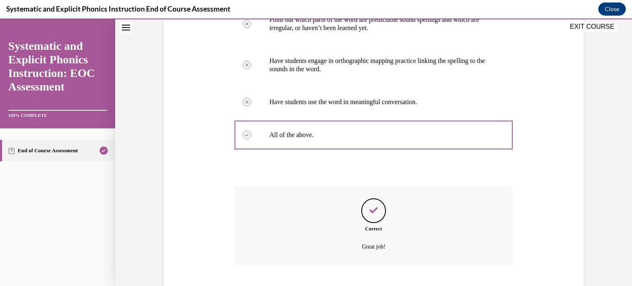
scroll to position [249, 0]
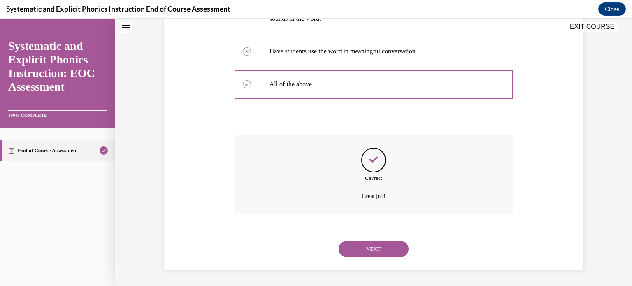
click at [388, 250] on button "NEXT" at bounding box center [374, 249] width 70 height 16
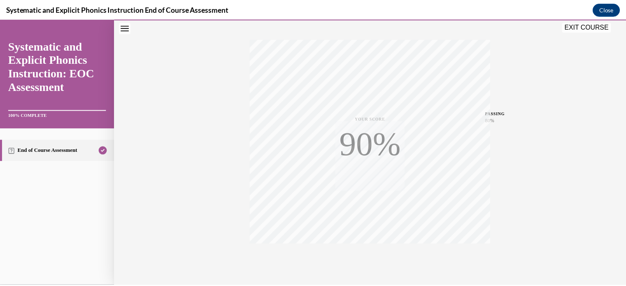
scroll to position [154, 0]
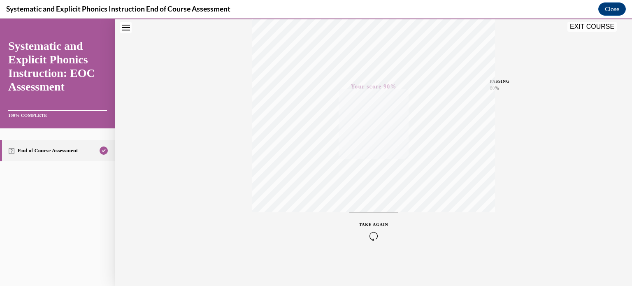
click at [597, 27] on button "EXIT COURSE" at bounding box center [591, 27] width 49 height 10
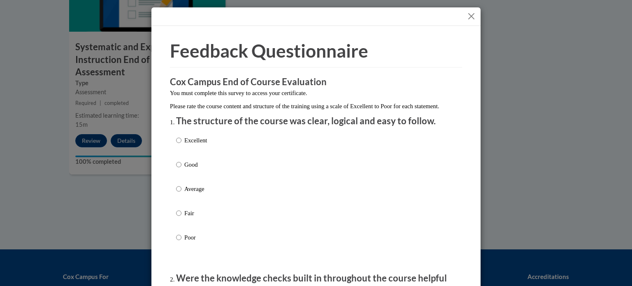
click at [468, 12] on button "Close" at bounding box center [471, 16] width 10 height 10
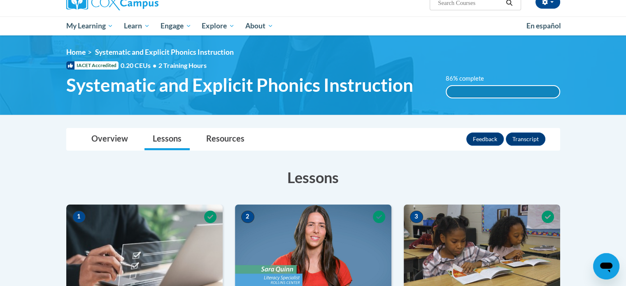
scroll to position [19, 0]
